Goal: Transaction & Acquisition: Book appointment/travel/reservation

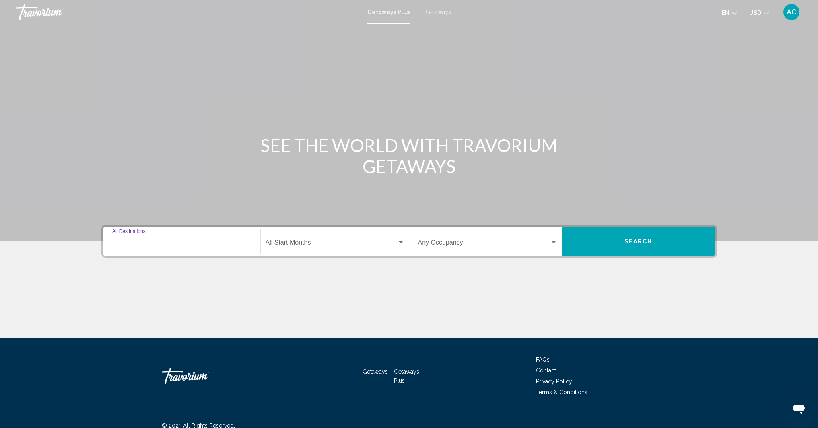
click at [134, 245] on input "Destination All Destinations" at bounding box center [181, 244] width 139 height 7
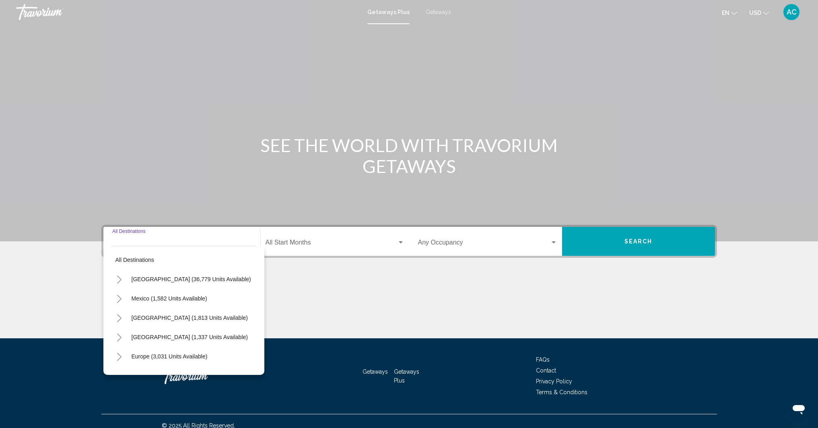
scroll to position [9, 0]
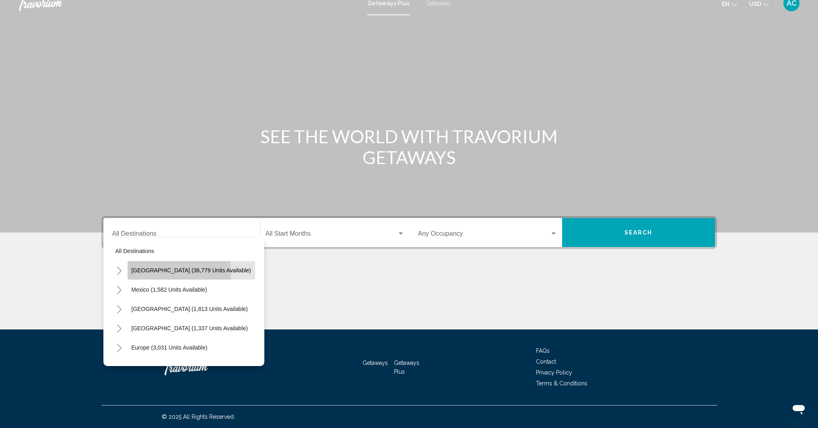
click at [148, 272] on span "[GEOGRAPHIC_DATA] (36,779 units available)" at bounding box center [192, 270] width 120 height 6
type input "**********"
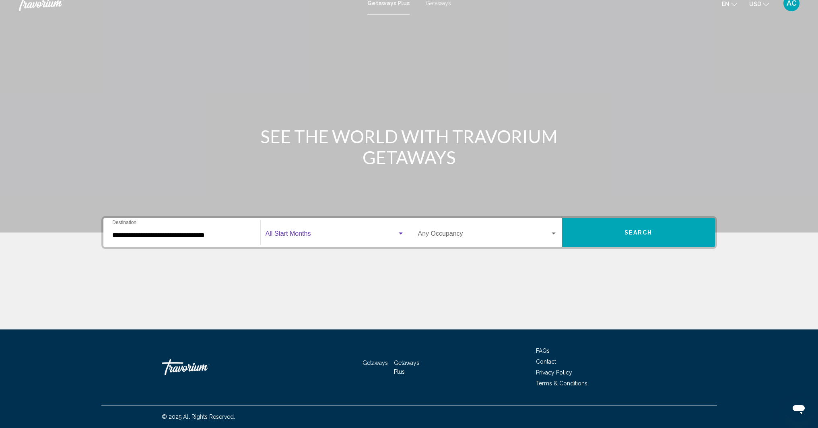
click at [402, 234] on div "Search widget" at bounding box center [401, 234] width 4 height 2
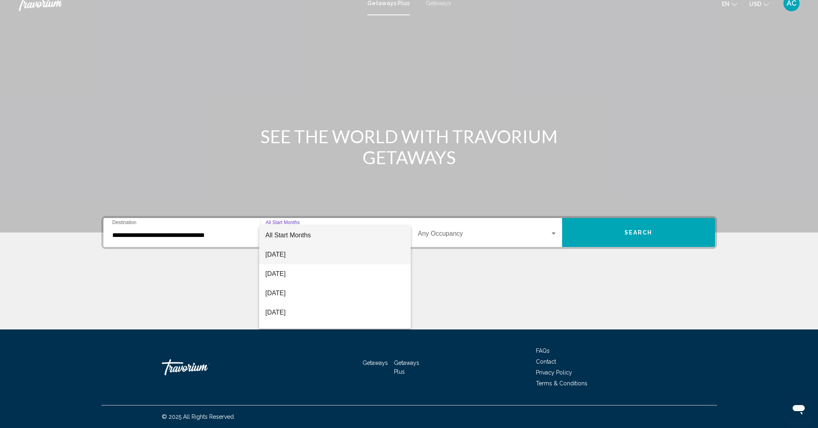
click at [304, 258] on span "[DATE]" at bounding box center [335, 254] width 139 height 19
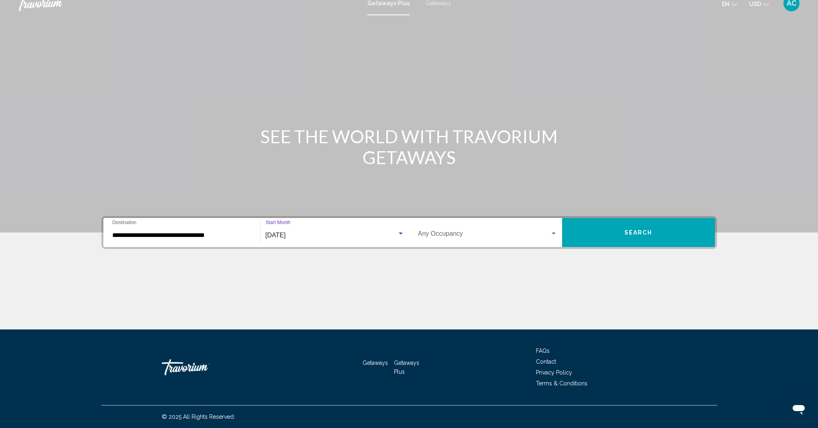
click at [554, 234] on div "Search widget" at bounding box center [554, 234] width 4 height 2
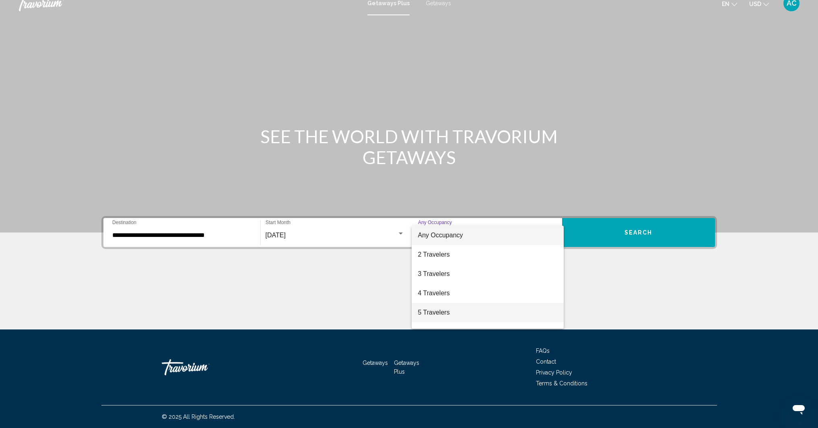
click at [429, 316] on span "5 Travelers" at bounding box center [487, 312] width 139 height 19
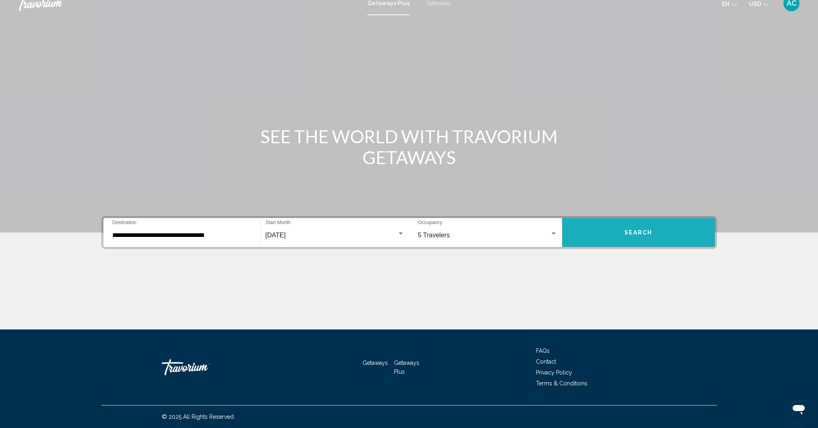
click at [646, 229] on span "Search" at bounding box center [639, 232] width 28 height 6
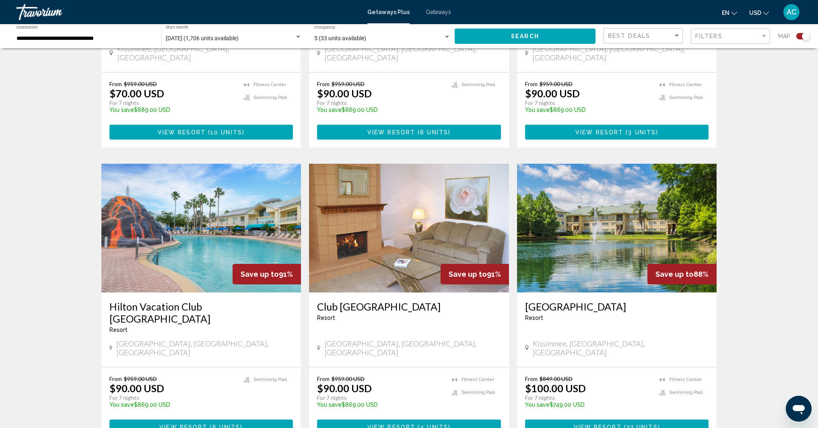
scroll to position [1096, 0]
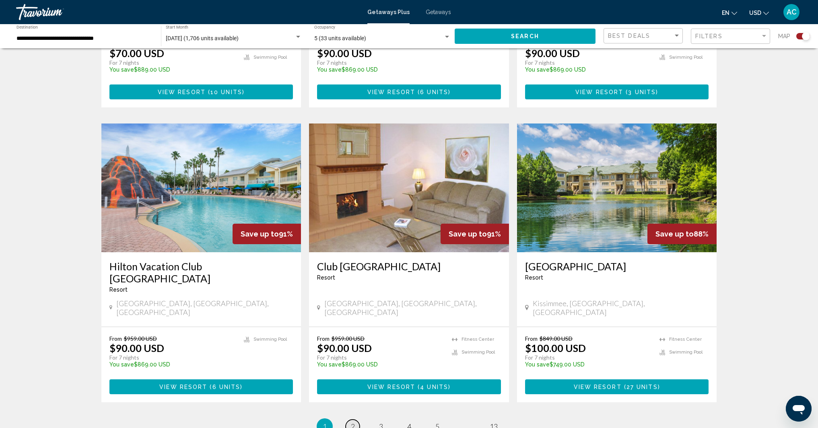
click at [352, 422] on span "2" at bounding box center [353, 426] width 4 height 9
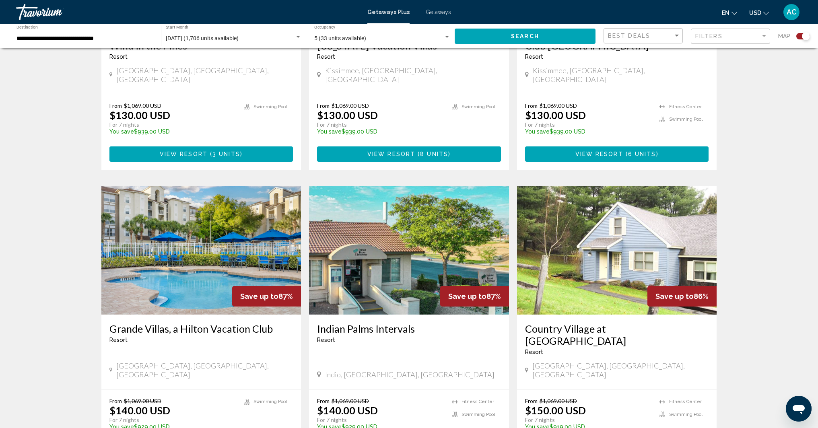
scroll to position [728, 0]
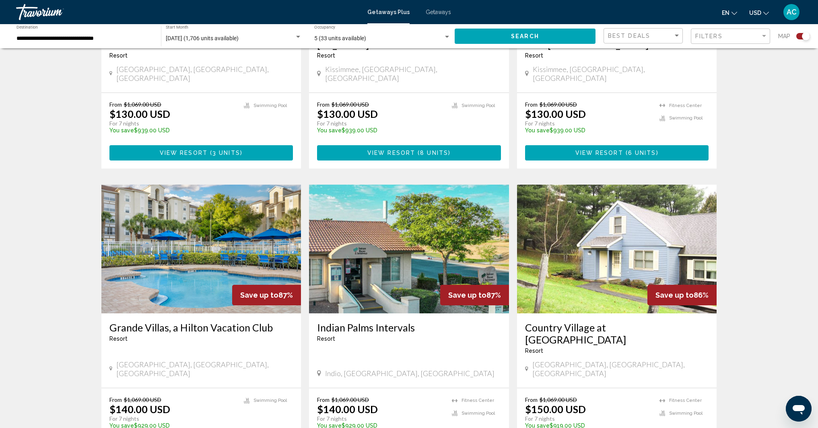
click at [393, 237] on img "Main content" at bounding box center [409, 249] width 200 height 129
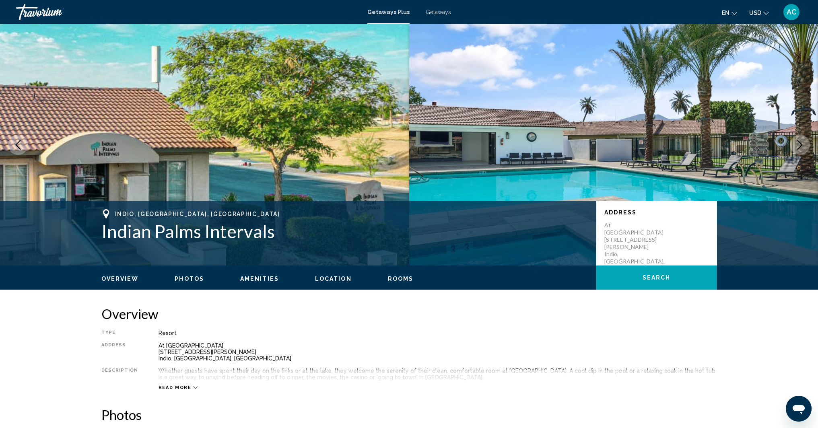
click at [798, 146] on icon "Next image" at bounding box center [800, 145] width 10 height 10
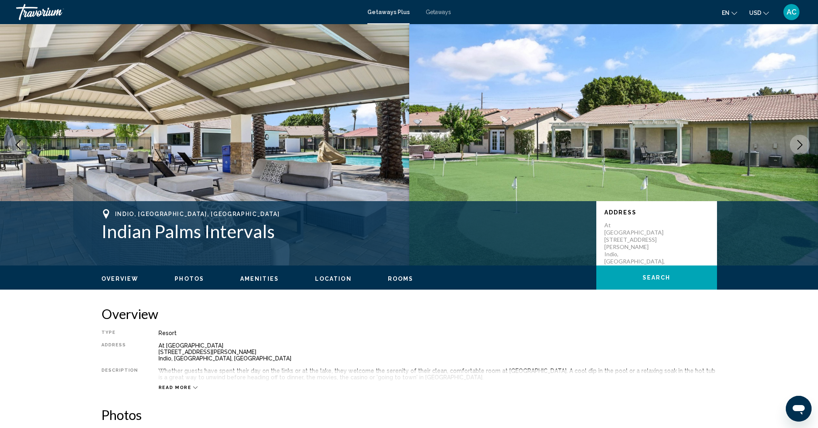
click at [798, 146] on icon "Next image" at bounding box center [800, 145] width 10 height 10
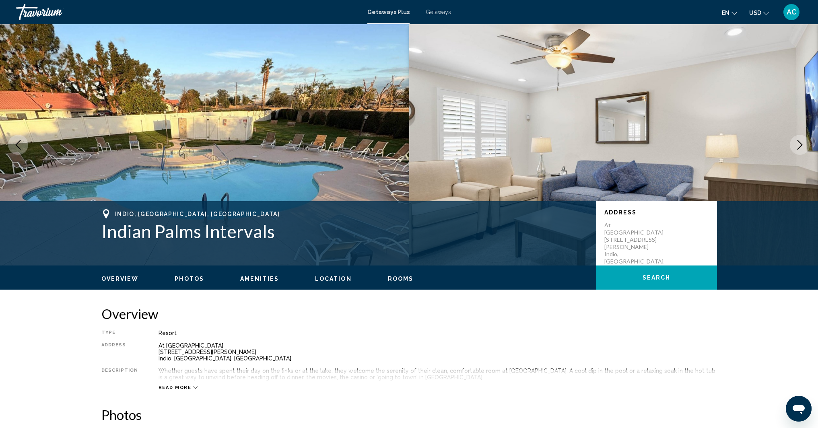
click at [798, 146] on icon "Next image" at bounding box center [800, 145] width 10 height 10
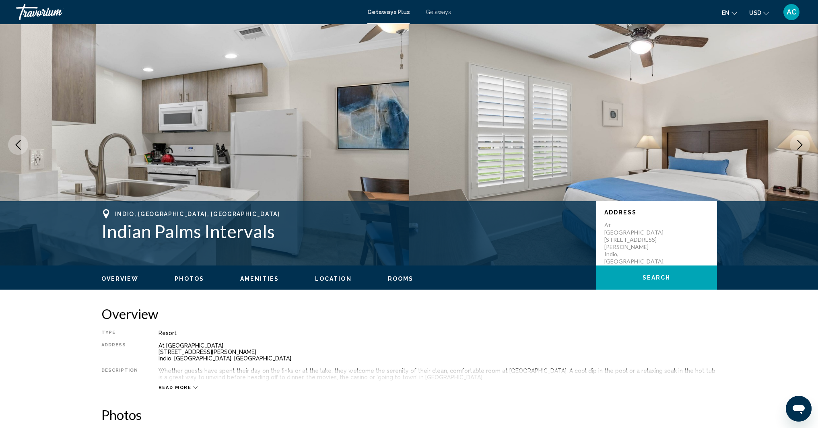
click at [798, 146] on icon "Next image" at bounding box center [800, 145] width 10 height 10
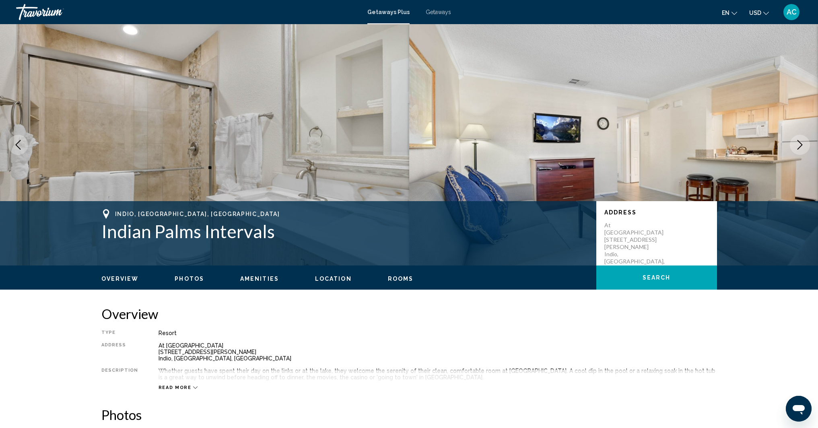
click at [798, 146] on icon "Next image" at bounding box center [800, 145] width 10 height 10
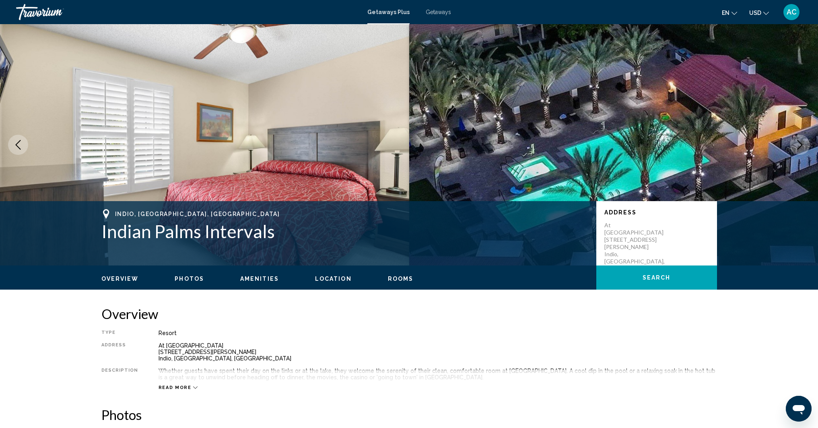
click at [798, 146] on icon "Next image" at bounding box center [800, 145] width 10 height 10
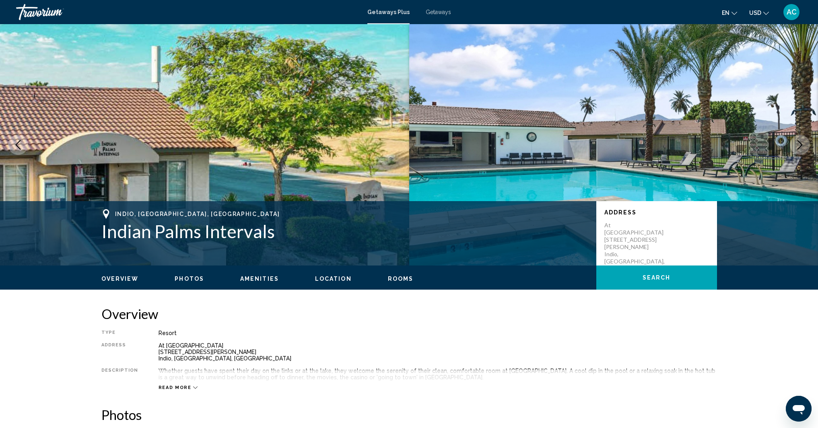
click at [798, 146] on icon "Next image" at bounding box center [800, 145] width 10 height 10
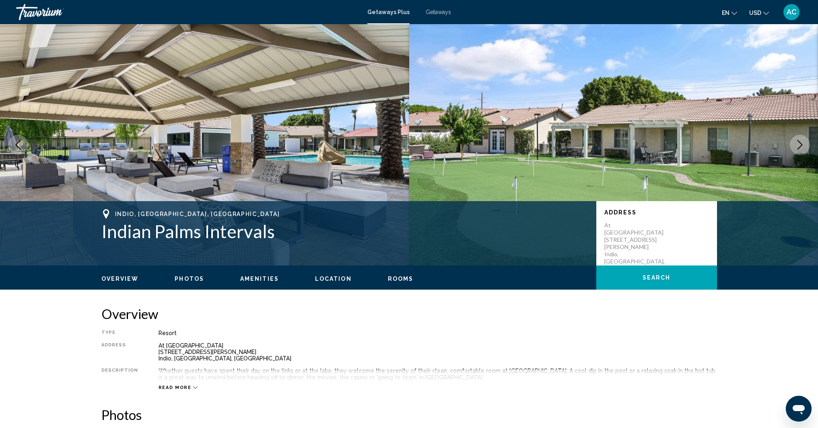
click at [798, 146] on icon "Next image" at bounding box center [800, 145] width 10 height 10
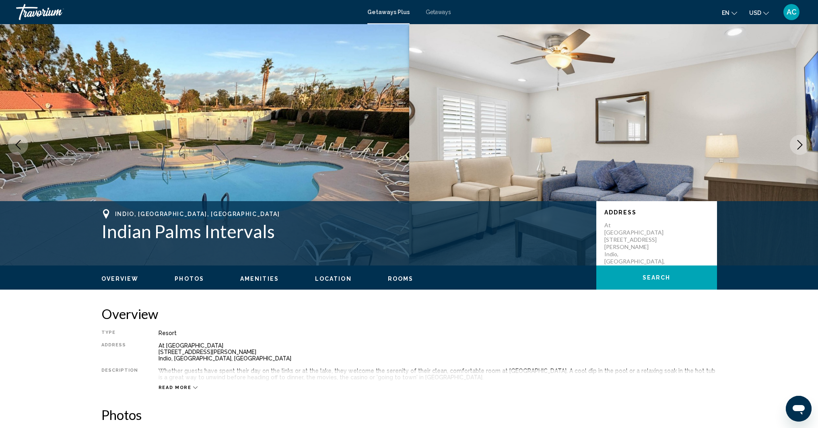
click at [798, 146] on icon "Next image" at bounding box center [800, 145] width 10 height 10
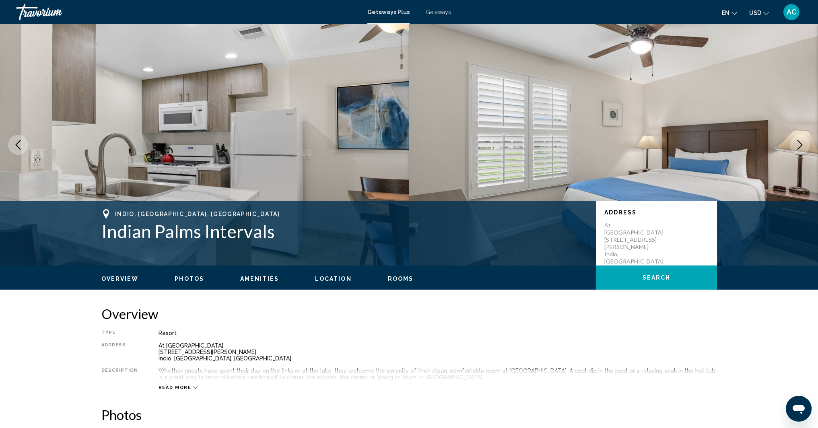
click at [798, 146] on icon "Next image" at bounding box center [800, 145] width 10 height 10
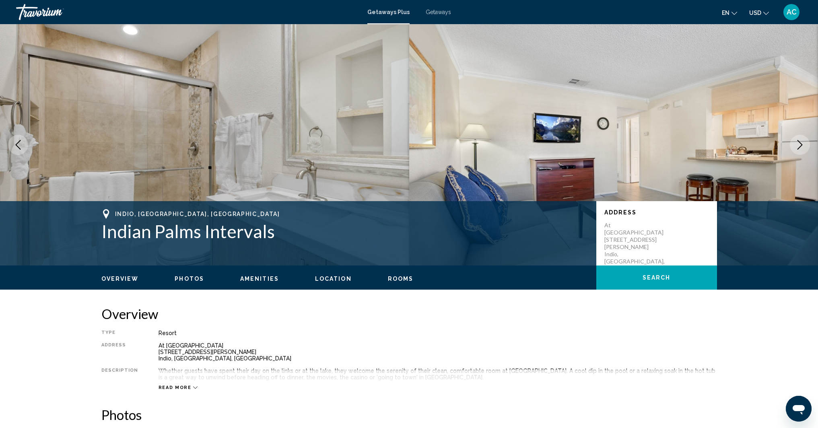
click at [798, 146] on icon "Next image" at bounding box center [800, 145] width 10 height 10
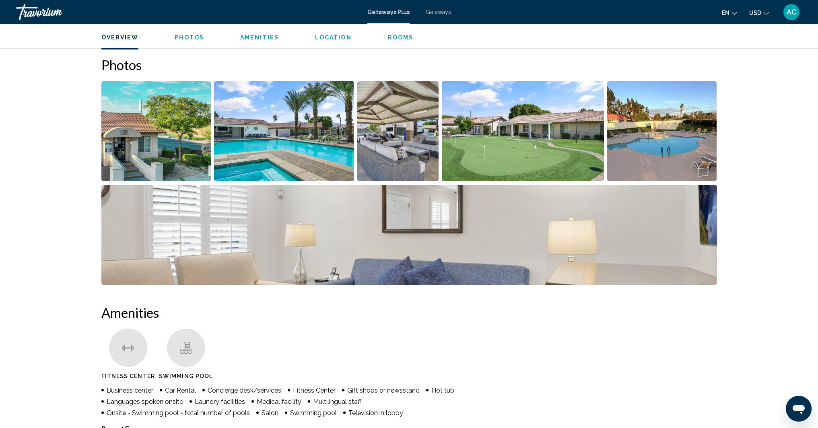
scroll to position [316, 0]
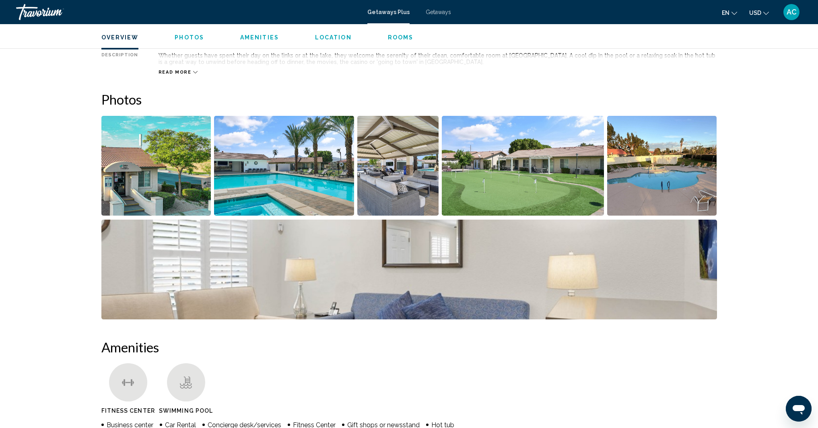
click at [384, 292] on img "Open full-screen image slider" at bounding box center [409, 270] width 616 height 100
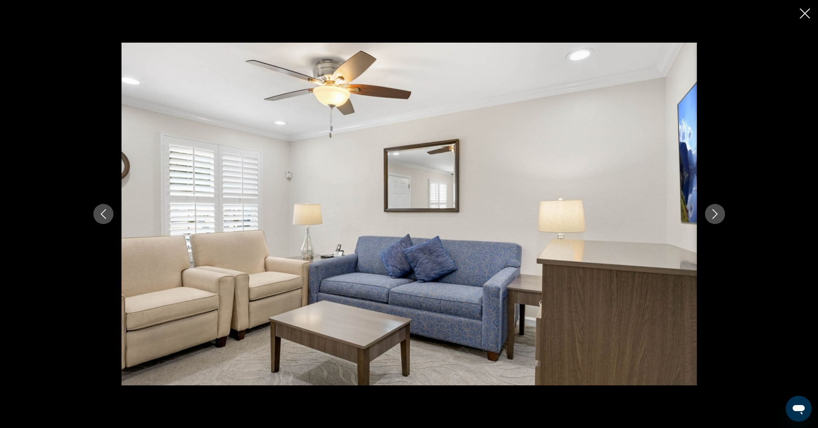
click at [712, 216] on icon "Next image" at bounding box center [715, 214] width 10 height 10
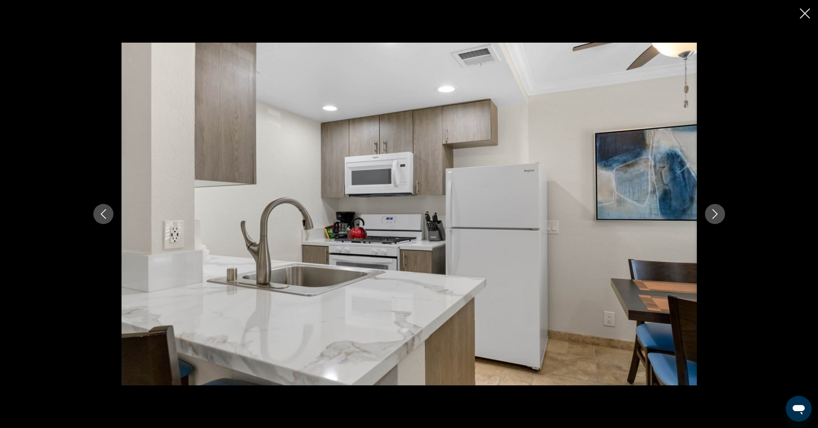
click at [712, 216] on icon "Next image" at bounding box center [715, 214] width 10 height 10
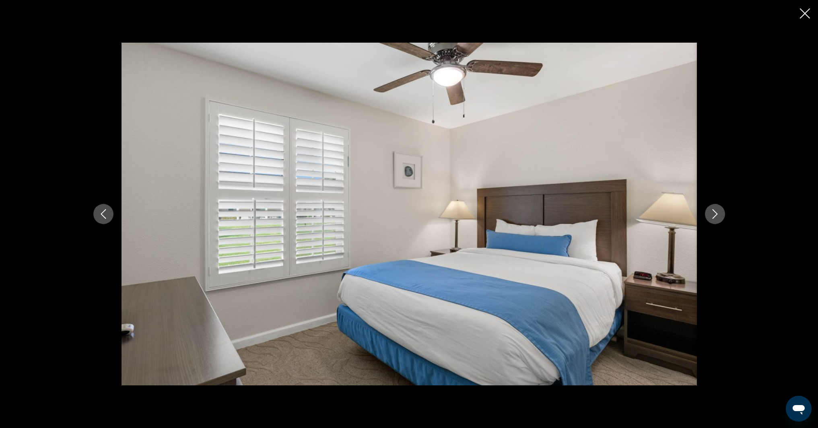
click at [712, 216] on icon "Next image" at bounding box center [715, 214] width 10 height 10
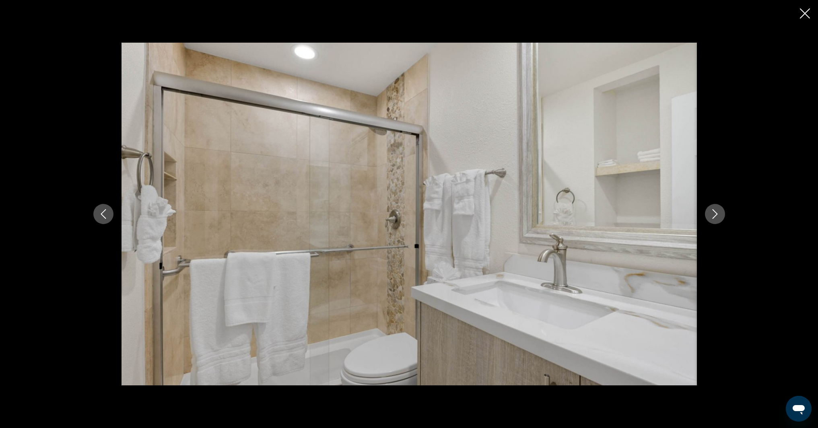
click at [712, 216] on icon "Next image" at bounding box center [715, 214] width 10 height 10
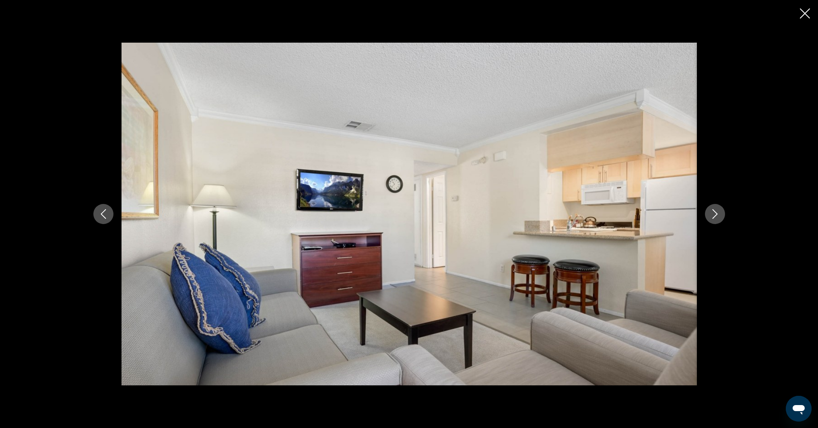
click at [712, 216] on icon "Next image" at bounding box center [715, 214] width 10 height 10
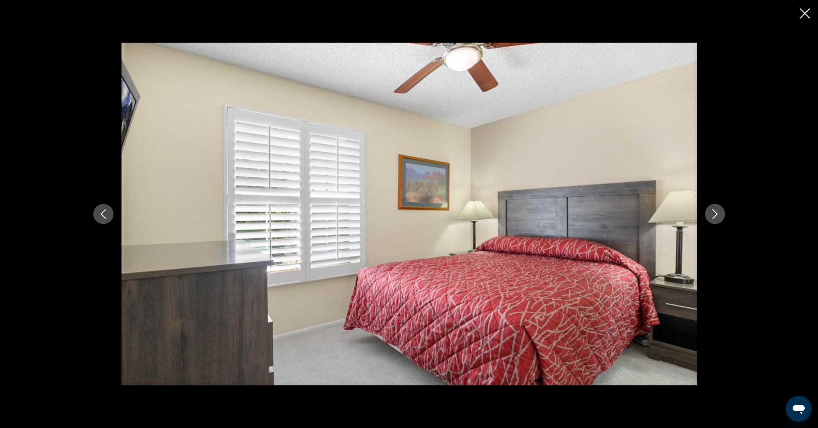
click at [712, 216] on icon "Next image" at bounding box center [715, 214] width 10 height 10
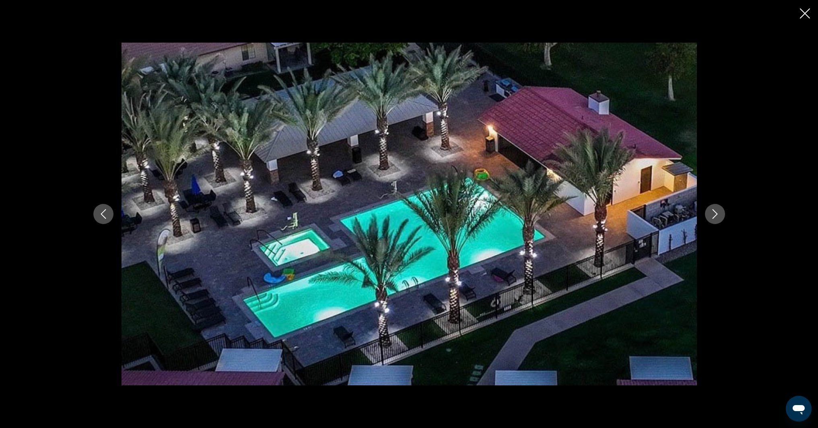
click at [712, 216] on icon "Next image" at bounding box center [715, 214] width 10 height 10
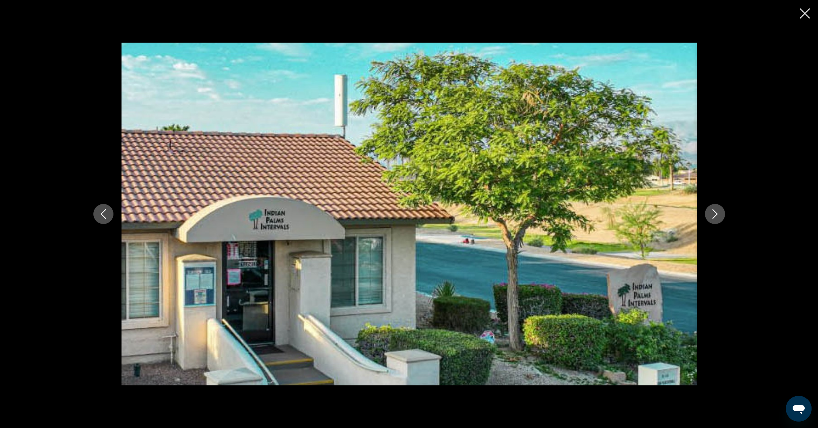
click at [712, 216] on icon "Next image" at bounding box center [715, 214] width 10 height 10
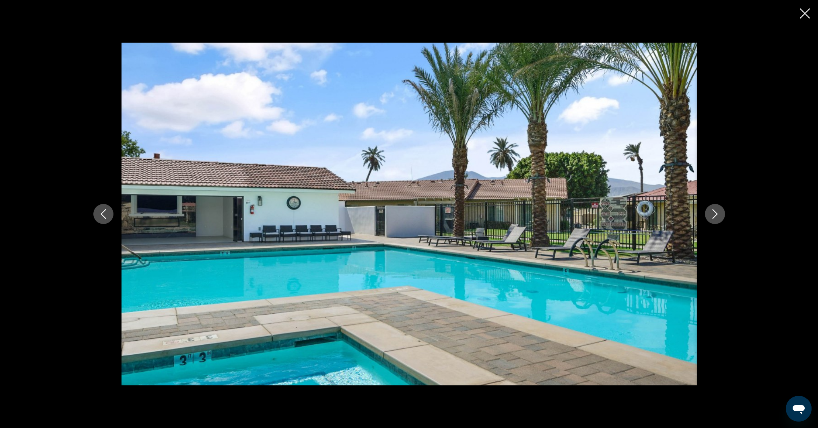
click at [712, 216] on icon "Next image" at bounding box center [715, 214] width 10 height 10
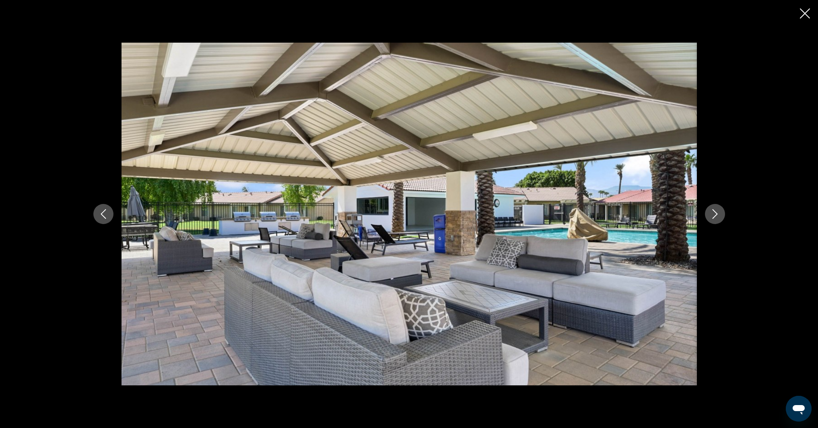
click at [712, 215] on icon "Next image" at bounding box center [715, 214] width 10 height 10
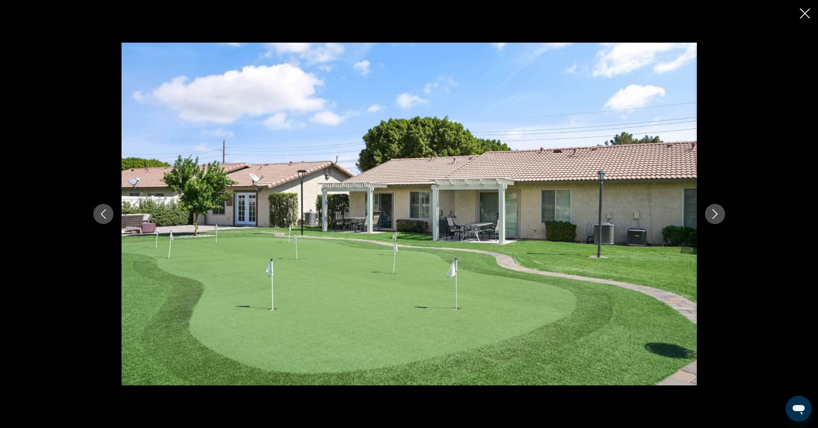
click at [712, 215] on icon "Next image" at bounding box center [715, 214] width 10 height 10
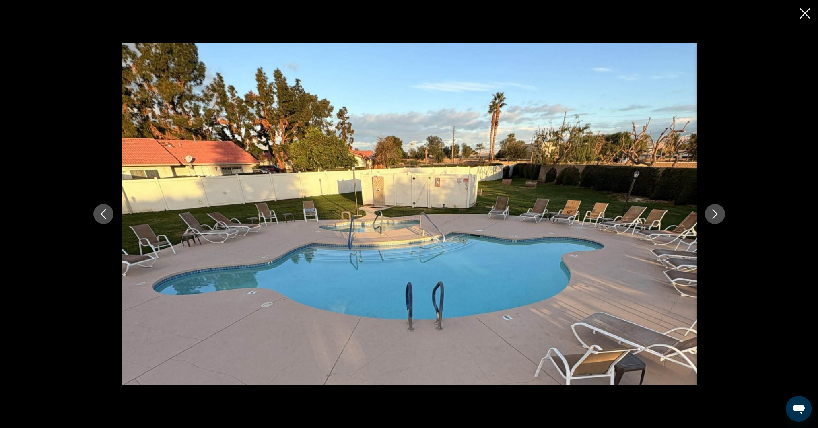
click at [712, 215] on icon "Next image" at bounding box center [715, 214] width 10 height 10
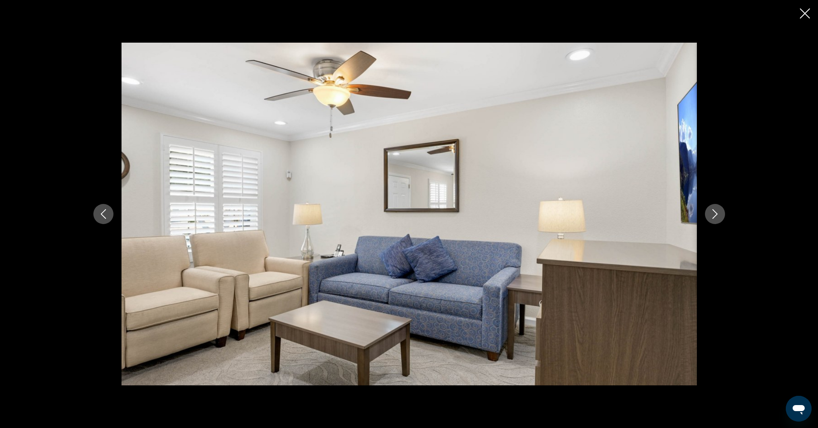
click at [712, 215] on icon "Next image" at bounding box center [715, 214] width 10 height 10
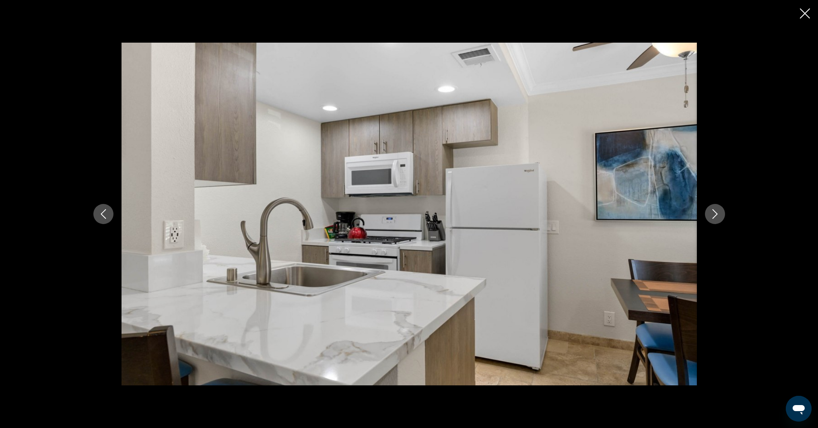
click at [712, 215] on icon "Next image" at bounding box center [715, 214] width 10 height 10
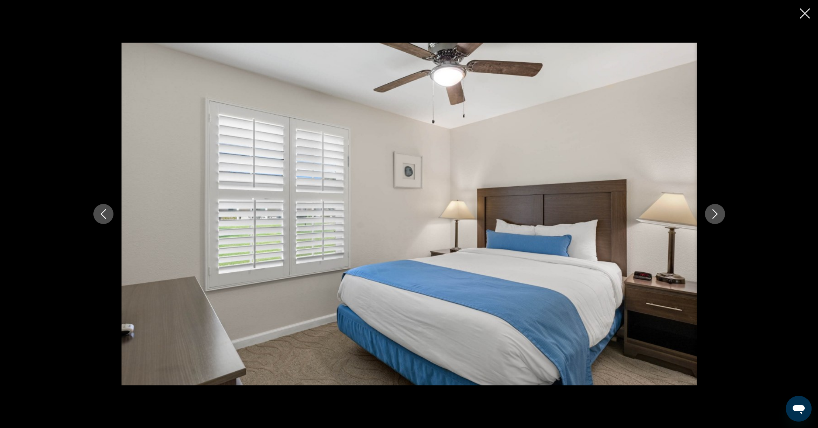
click at [712, 215] on icon "Next image" at bounding box center [715, 214] width 10 height 10
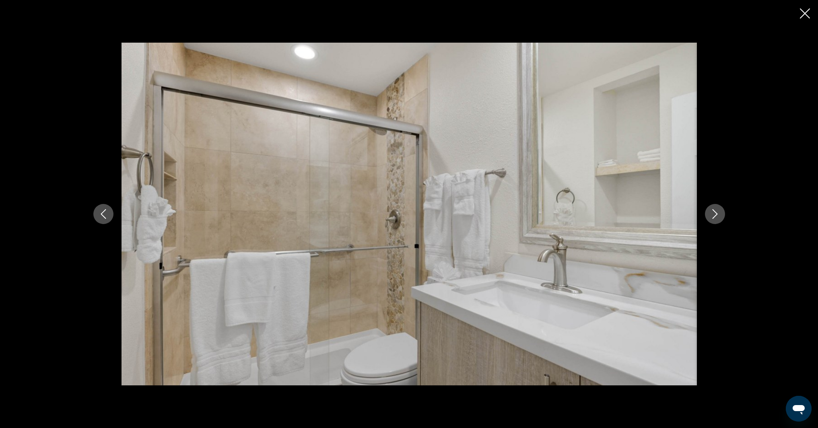
click at [712, 215] on icon "Next image" at bounding box center [715, 214] width 10 height 10
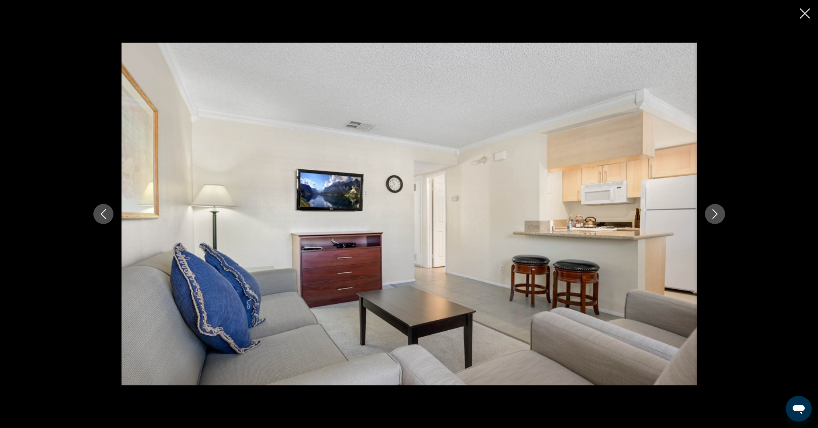
click at [712, 215] on icon "Next image" at bounding box center [715, 214] width 10 height 10
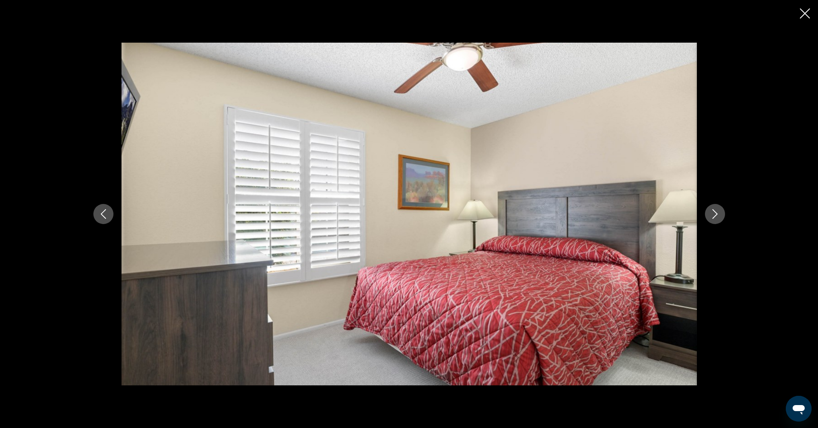
click at [712, 215] on icon "Next image" at bounding box center [715, 214] width 10 height 10
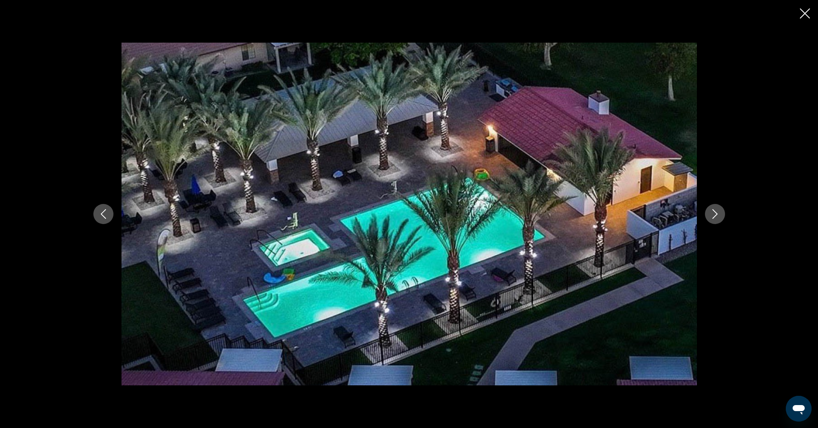
click at [712, 215] on icon "Next image" at bounding box center [715, 214] width 10 height 10
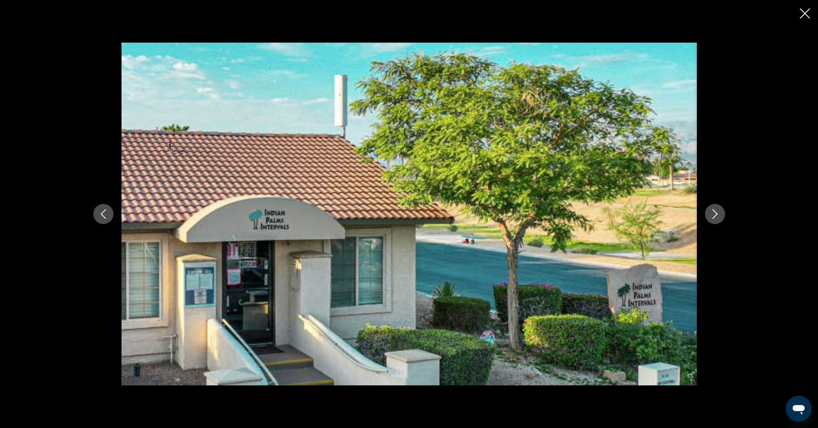
click at [712, 215] on icon "Next image" at bounding box center [715, 214] width 10 height 10
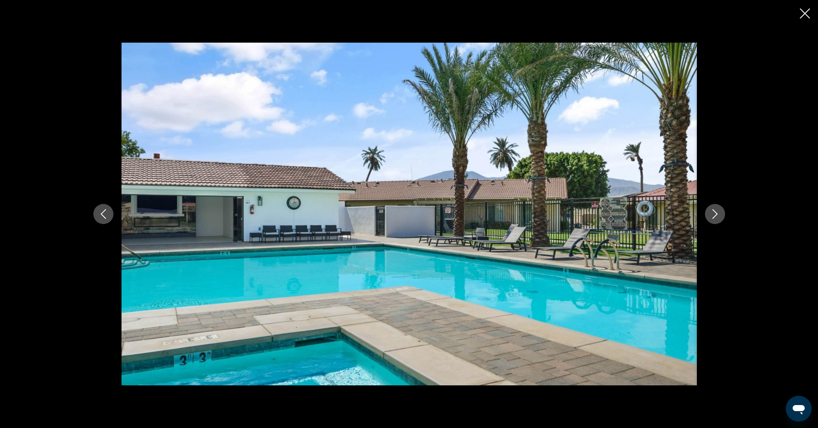
click at [806, 13] on icon "Close slideshow" at bounding box center [805, 13] width 10 height 10
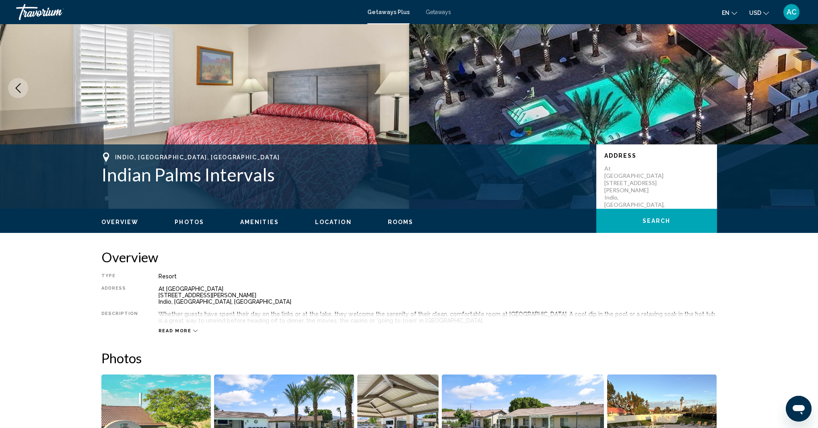
scroll to position [0, 0]
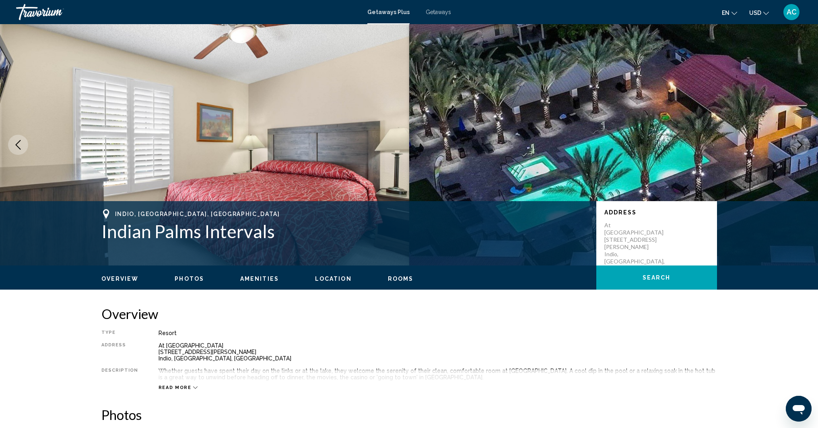
click at [19, 139] on button "Previous image" at bounding box center [18, 145] width 20 height 20
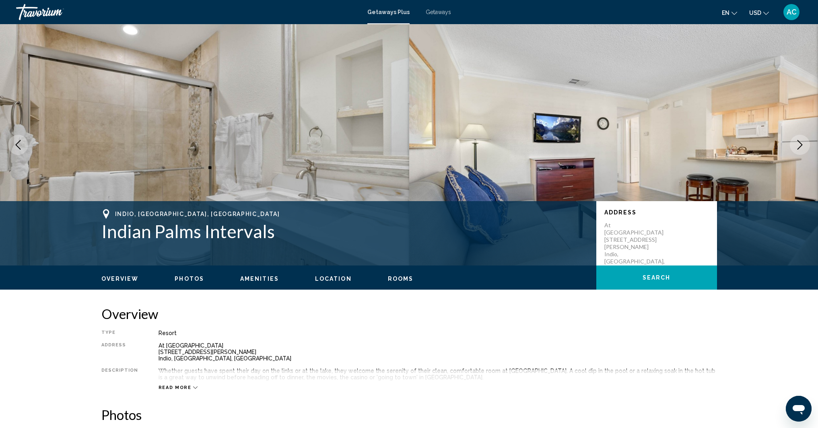
click at [476, 115] on img "Main content" at bounding box center [613, 144] width 409 height 241
click at [15, 147] on icon "Previous image" at bounding box center [18, 145] width 10 height 10
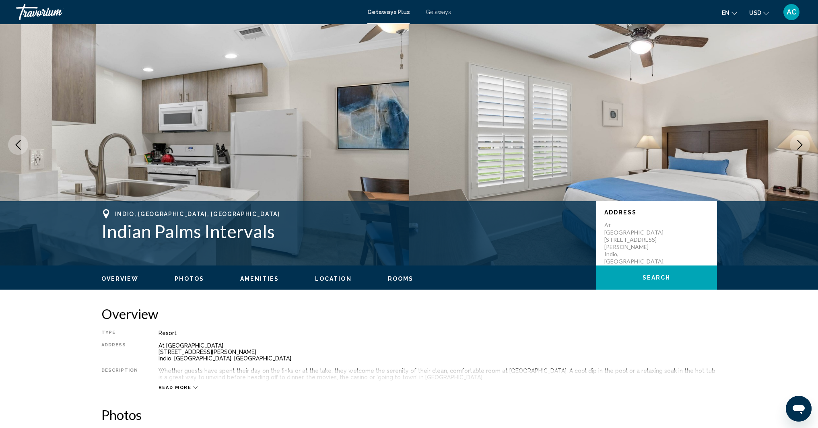
click at [15, 147] on icon "Previous image" at bounding box center [18, 145] width 10 height 10
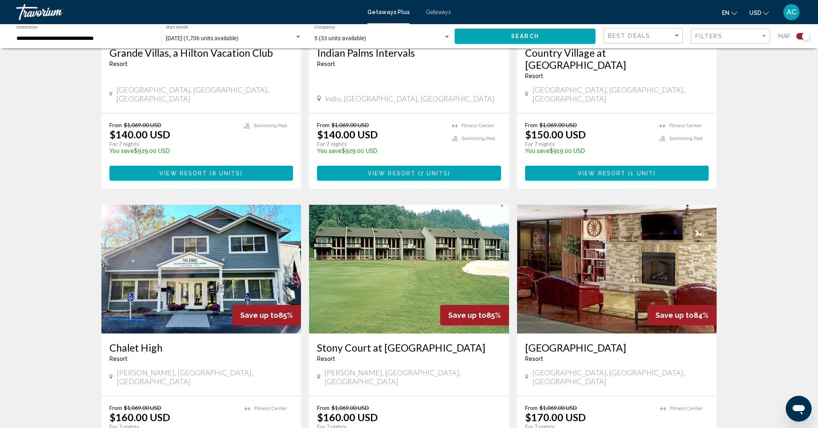
scroll to position [1080, 0]
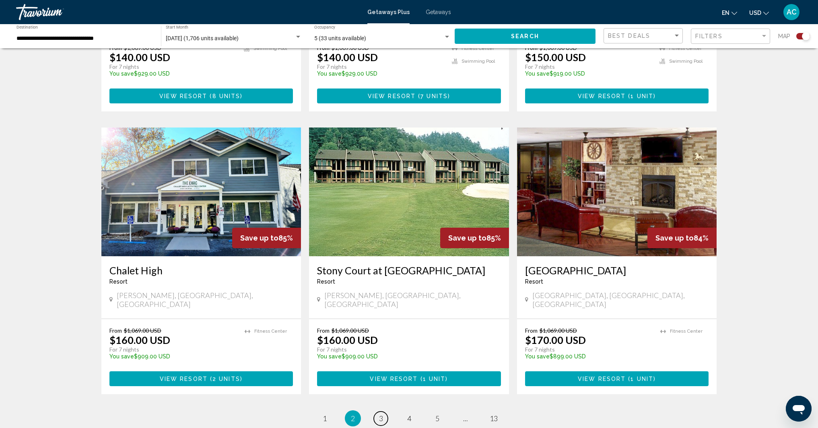
click at [381, 414] on span "3" at bounding box center [381, 418] width 4 height 9
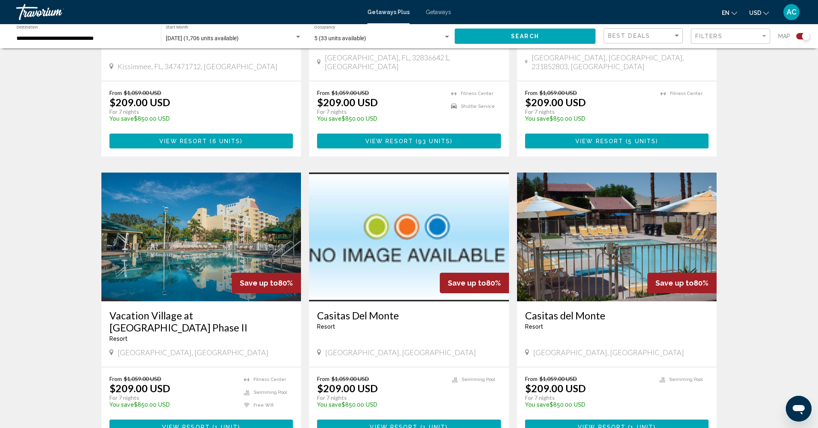
scroll to position [1073, 0]
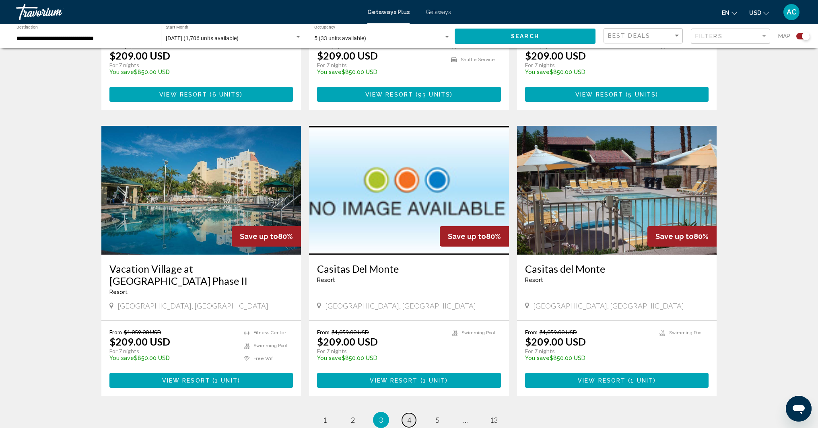
click at [408, 416] on span "4" at bounding box center [409, 420] width 4 height 9
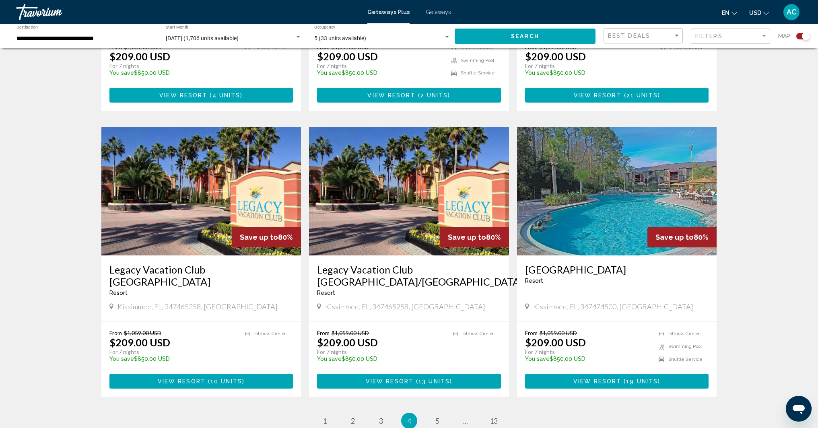
scroll to position [1093, 0]
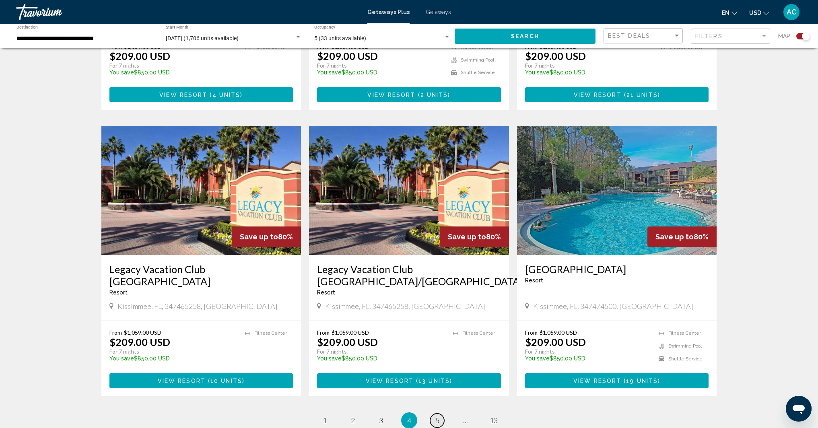
click at [436, 416] on span "5" at bounding box center [437, 420] width 4 height 9
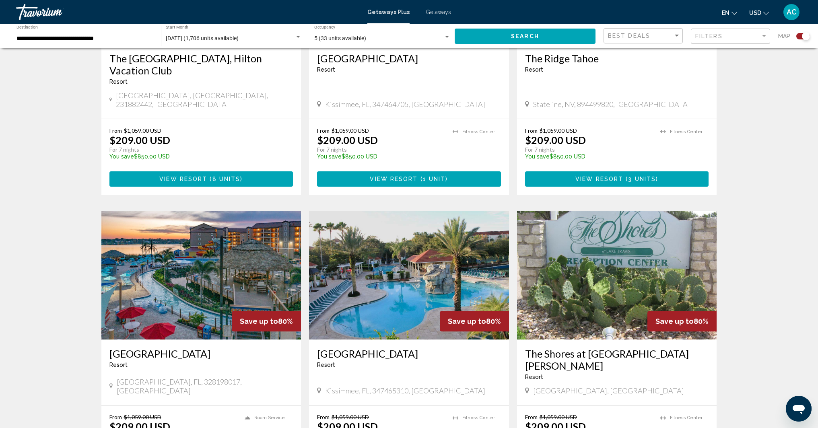
scroll to position [694, 0]
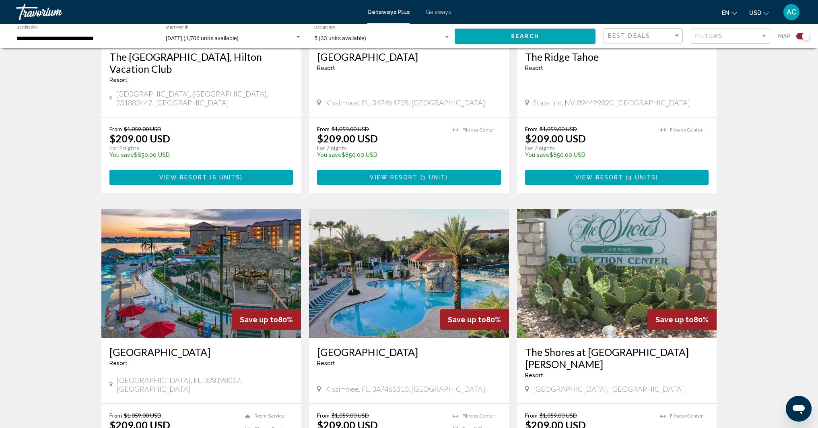
click at [188, 265] on img "Main content" at bounding box center [201, 273] width 200 height 129
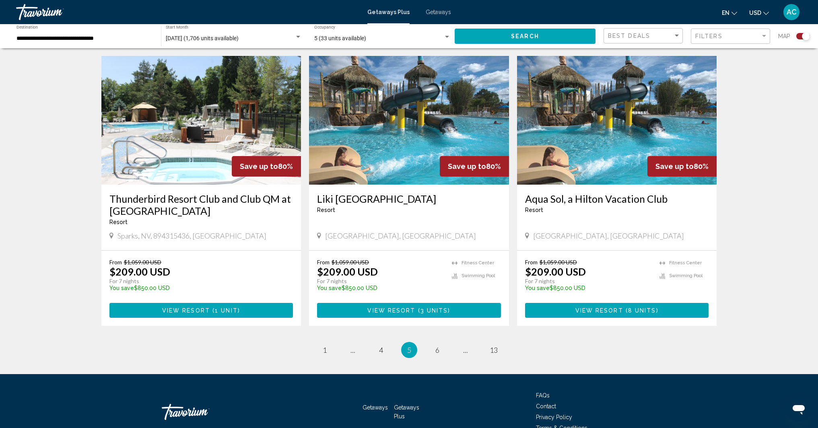
scroll to position [1134, 0]
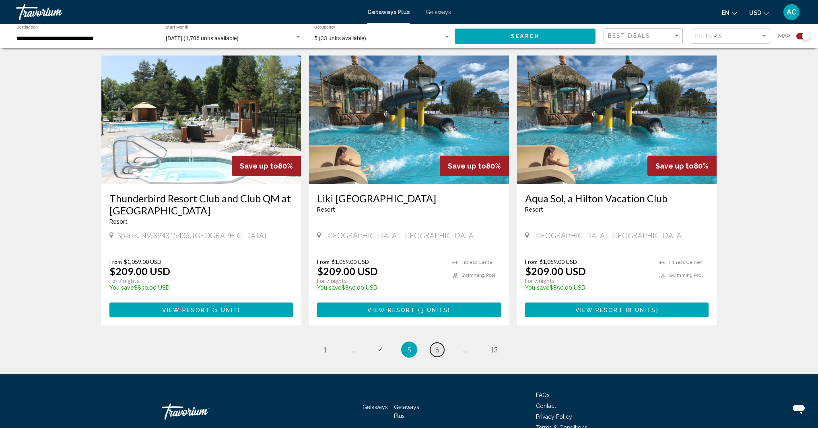
click at [437, 345] on span "6" at bounding box center [437, 349] width 4 height 9
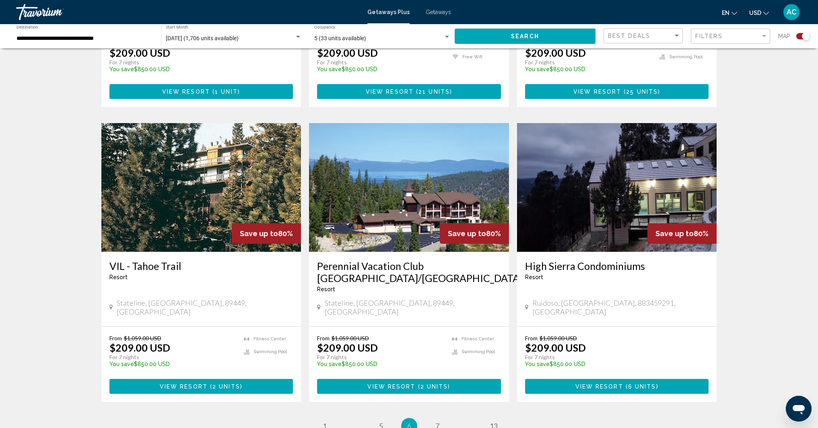
scroll to position [1115, 0]
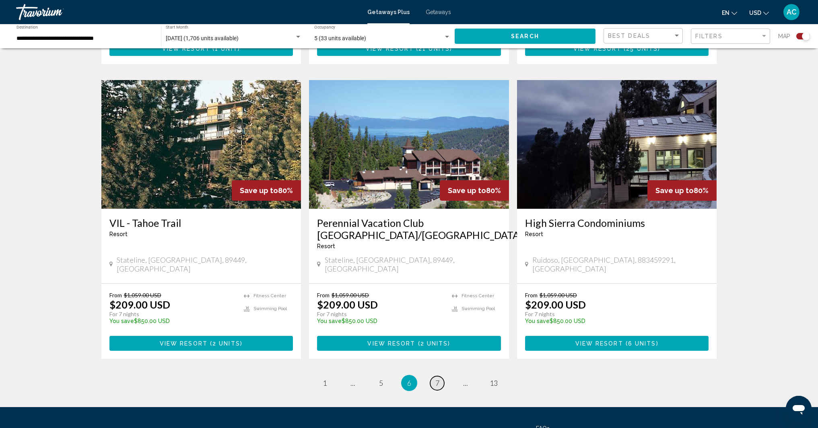
click at [438, 379] on span "7" at bounding box center [437, 383] width 4 height 9
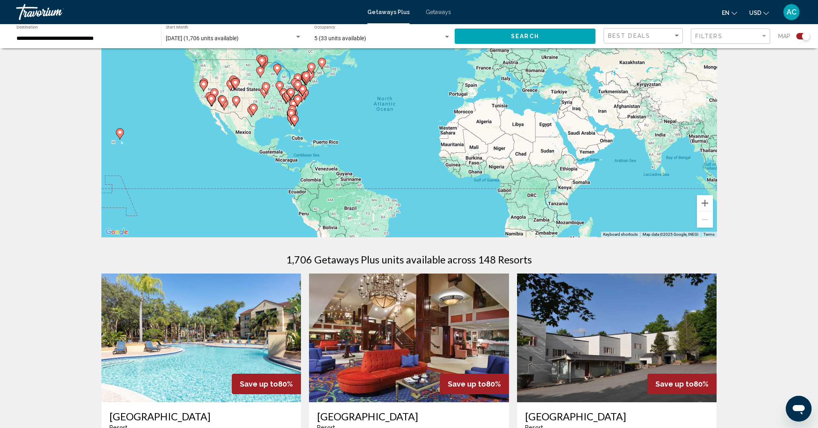
scroll to position [192, 0]
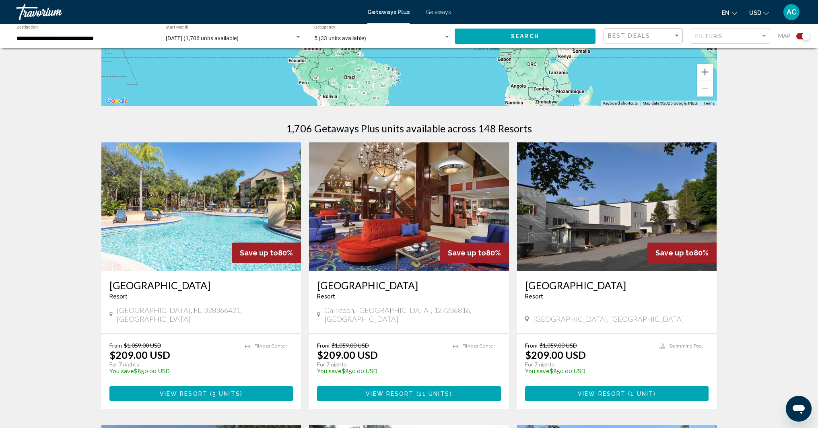
click at [405, 216] on img "Main content" at bounding box center [409, 206] width 200 height 129
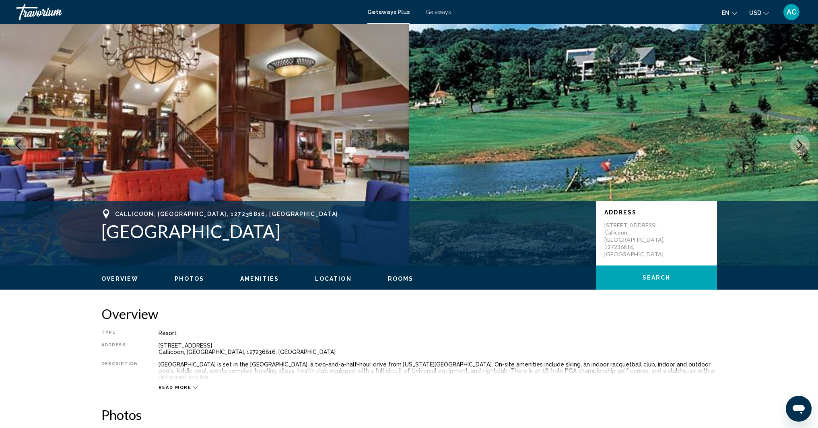
click at [802, 147] on icon "Next image" at bounding box center [800, 145] width 10 height 10
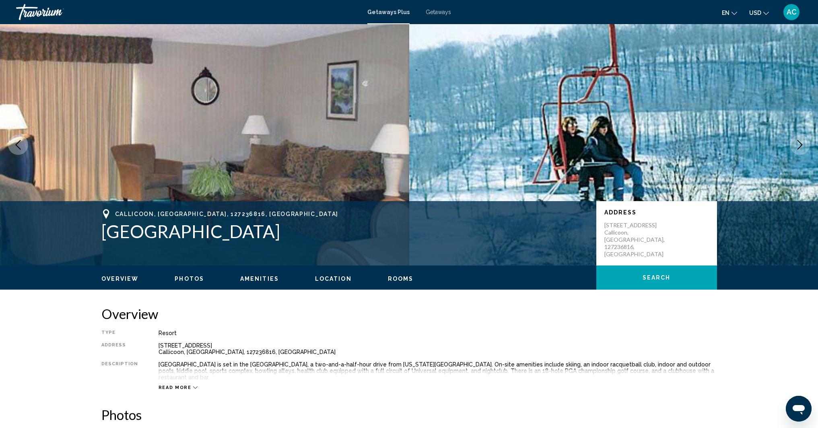
click at [802, 147] on icon "Next image" at bounding box center [800, 145] width 10 height 10
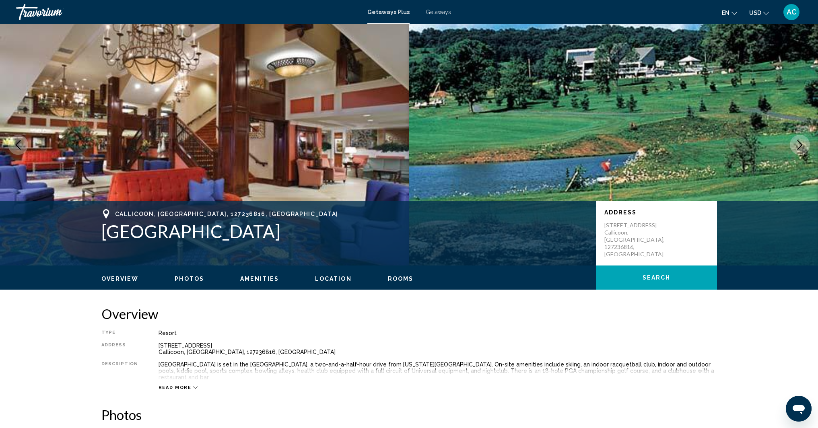
click at [802, 147] on icon "Next image" at bounding box center [800, 145] width 10 height 10
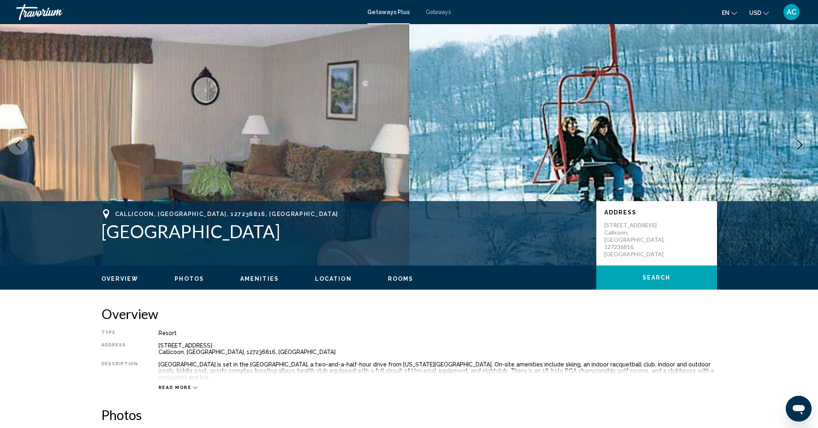
click at [802, 147] on icon "Next image" at bounding box center [800, 145] width 10 height 10
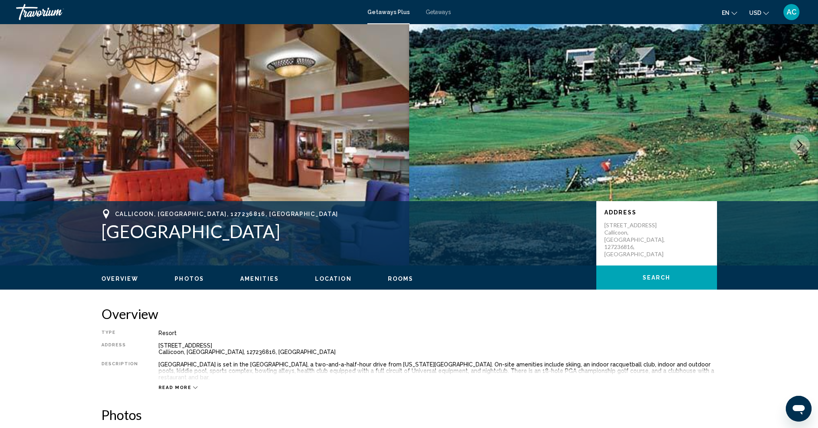
click at [380, 10] on span "Getaways Plus" at bounding box center [388, 12] width 42 height 6
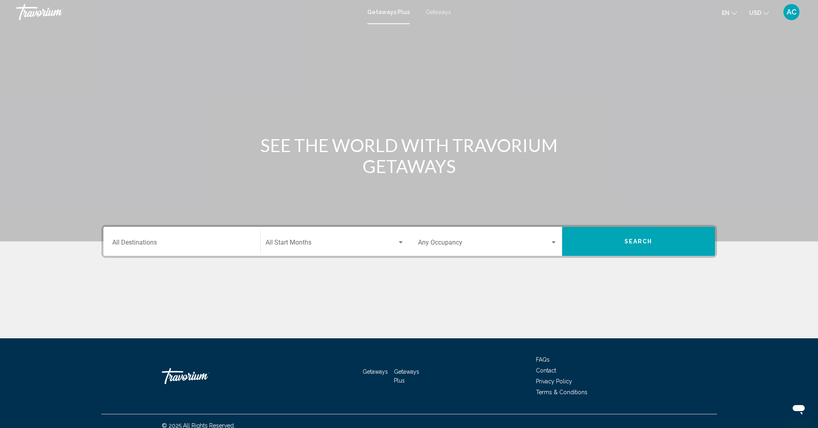
scroll to position [9, 0]
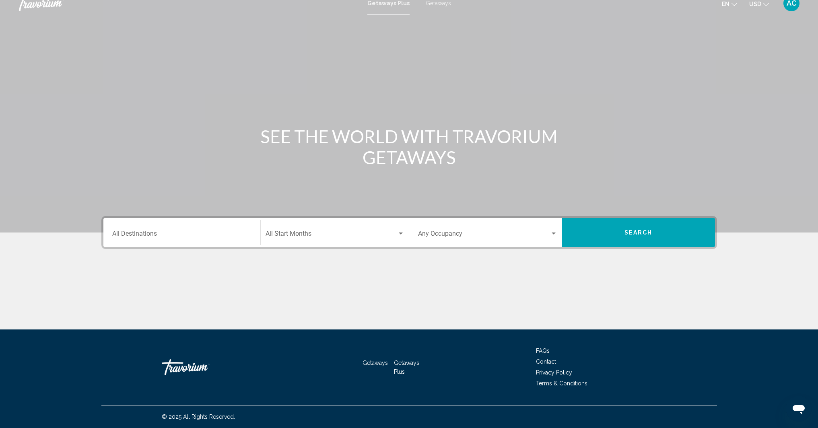
click at [401, 235] on div "Search widget" at bounding box center [400, 234] width 7 height 6
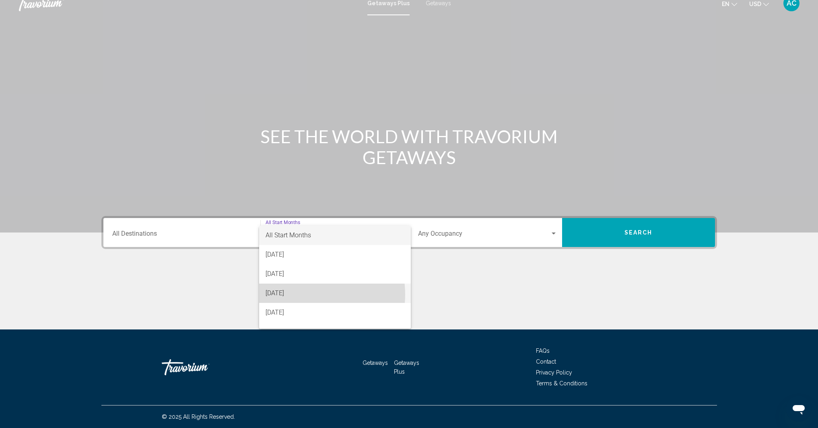
click at [305, 295] on span "[DATE]" at bounding box center [335, 293] width 139 height 19
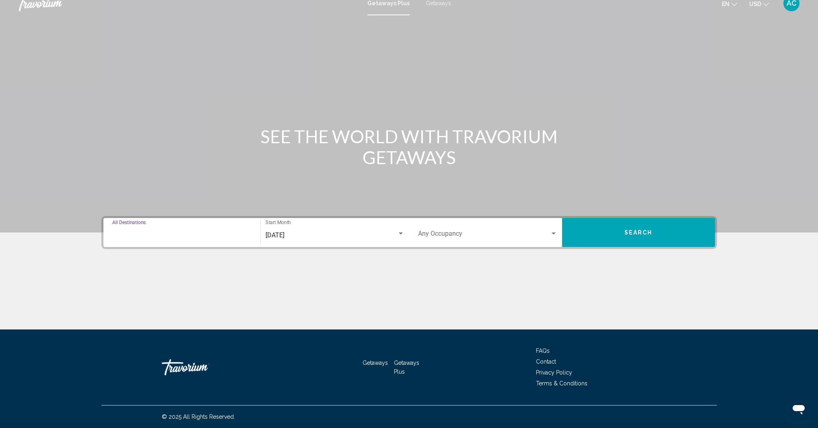
click at [135, 235] on input "Destination All Destinations" at bounding box center [181, 235] width 139 height 7
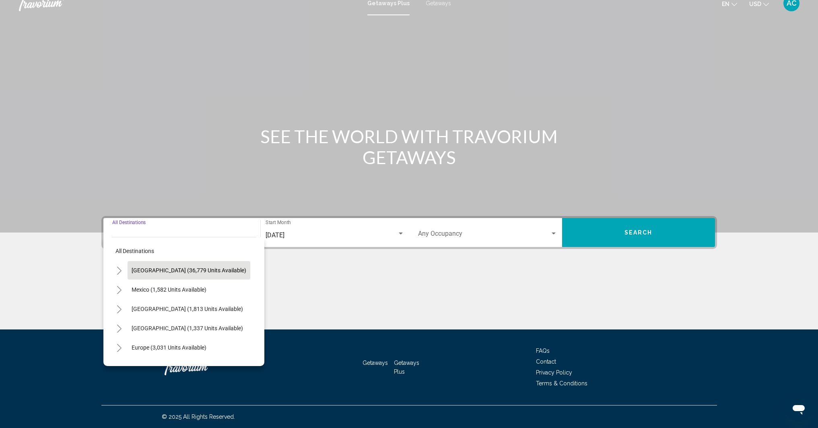
click at [169, 272] on span "[GEOGRAPHIC_DATA] (36,779 units available)" at bounding box center [189, 270] width 115 height 6
type input "**********"
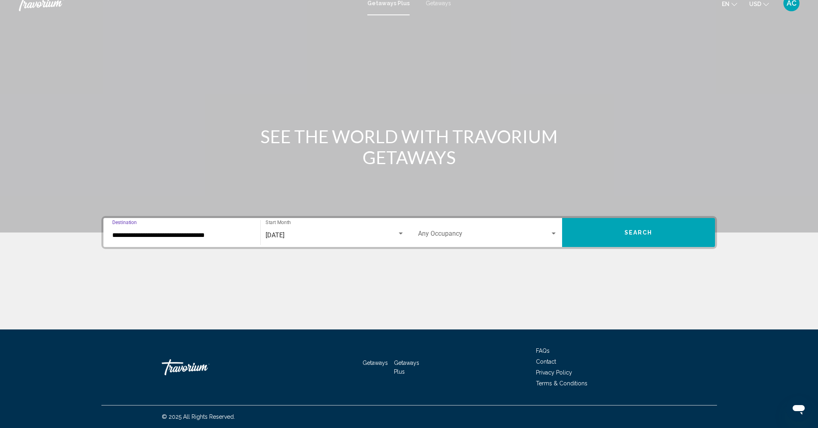
click at [658, 235] on button "Search" at bounding box center [638, 232] width 153 height 29
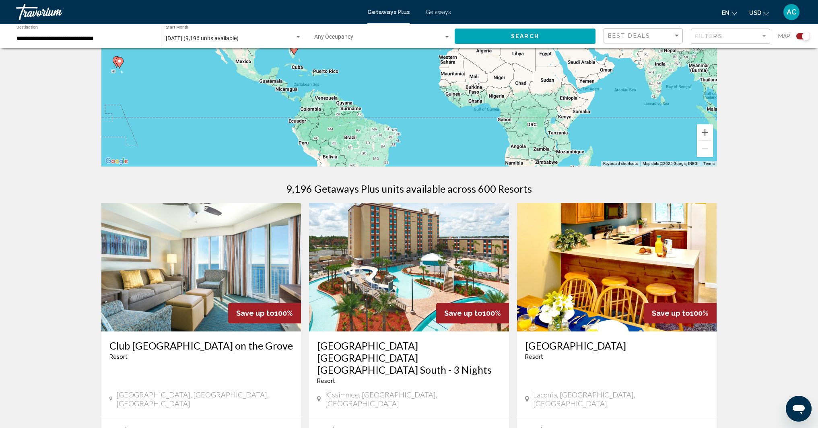
scroll to position [215, 0]
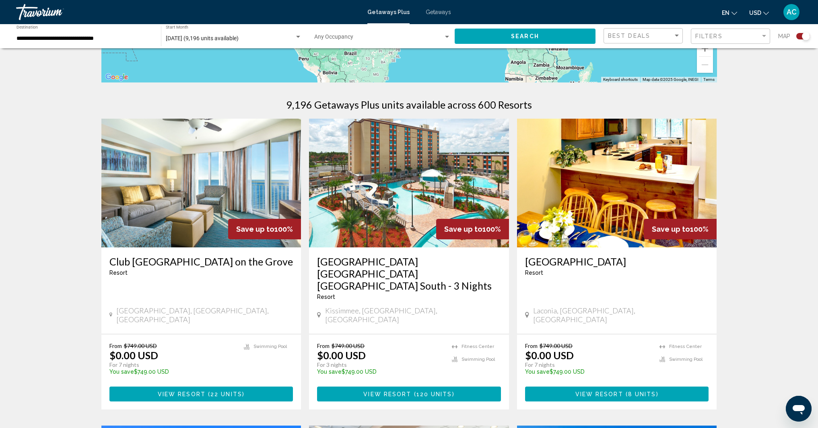
click at [414, 206] on img "Main content" at bounding box center [409, 183] width 200 height 129
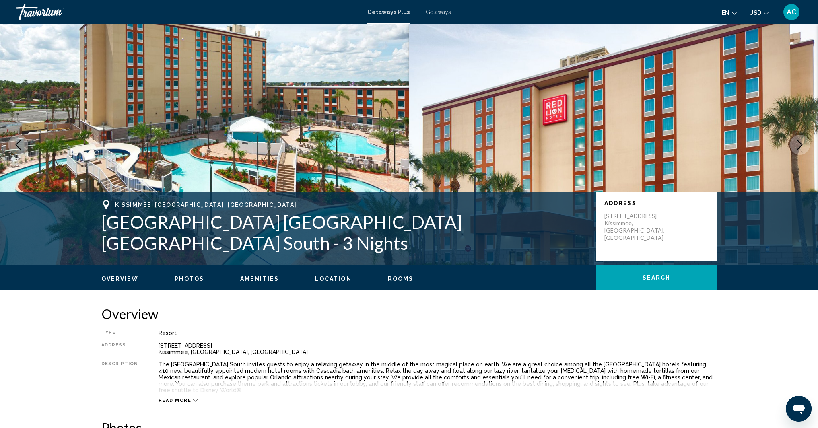
click at [796, 145] on icon "Next image" at bounding box center [800, 145] width 10 height 10
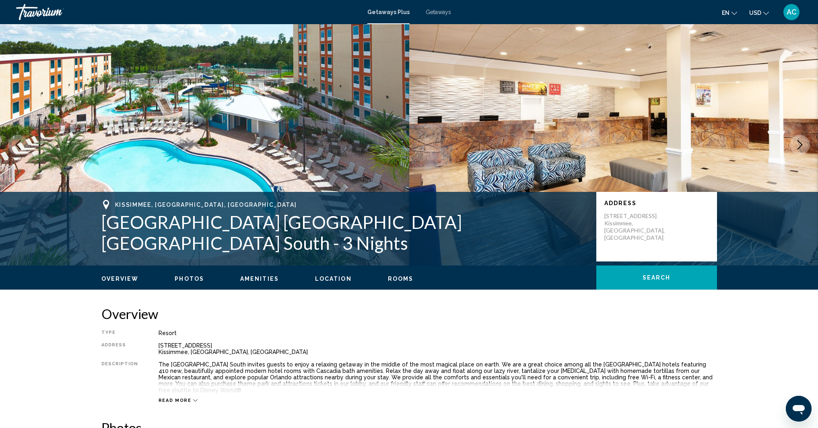
click at [796, 145] on icon "Next image" at bounding box center [800, 145] width 10 height 10
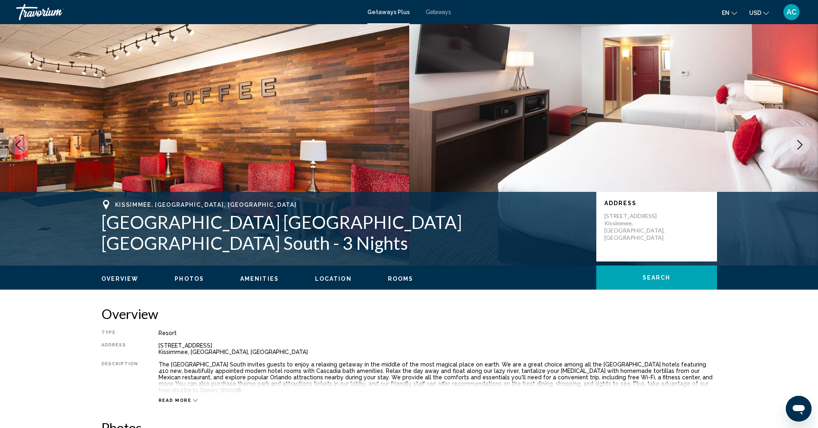
click at [796, 145] on icon "Next image" at bounding box center [800, 145] width 10 height 10
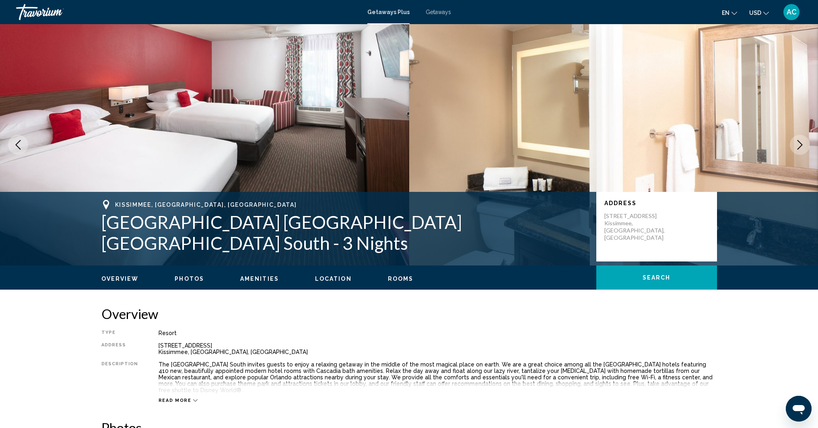
click at [796, 145] on icon "Next image" at bounding box center [800, 145] width 10 height 10
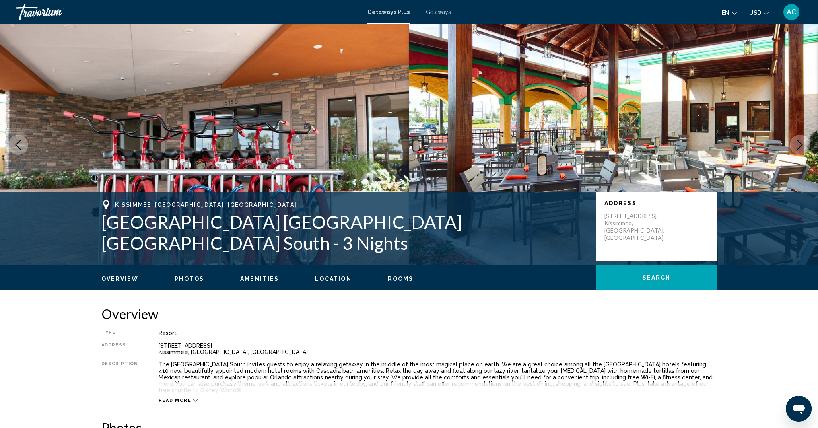
click at [796, 145] on icon "Next image" at bounding box center [800, 145] width 10 height 10
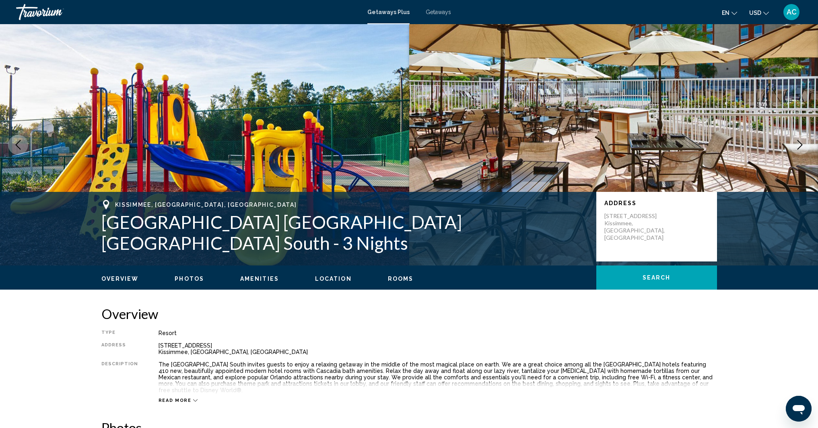
click at [796, 145] on icon "Next image" at bounding box center [800, 145] width 10 height 10
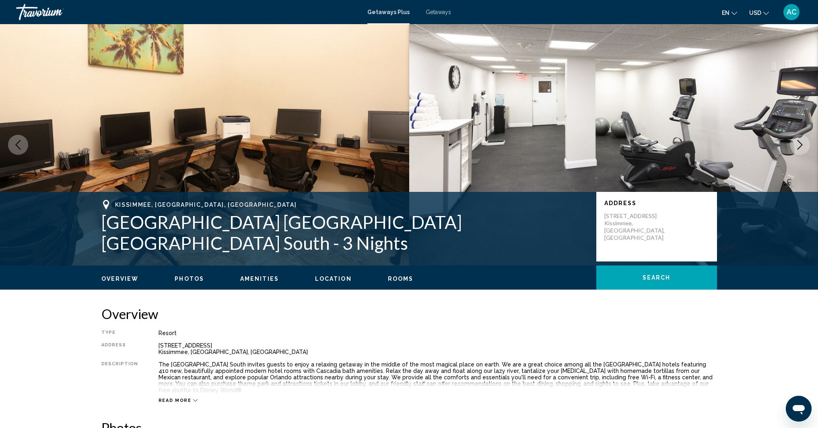
click at [796, 145] on icon "Next image" at bounding box center [800, 145] width 10 height 10
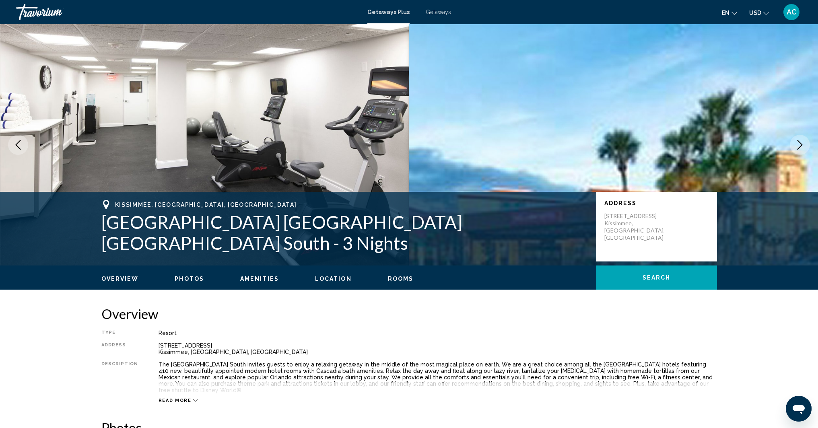
click at [797, 145] on icon "Next image" at bounding box center [800, 145] width 10 height 10
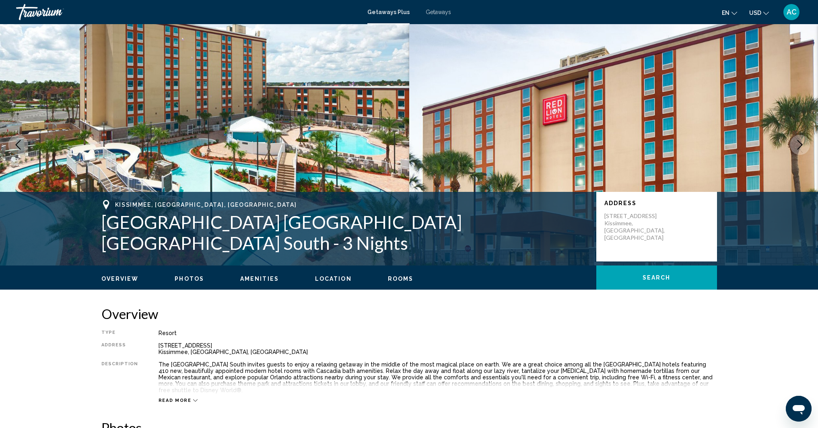
click at [796, 144] on icon "Next image" at bounding box center [800, 145] width 10 height 10
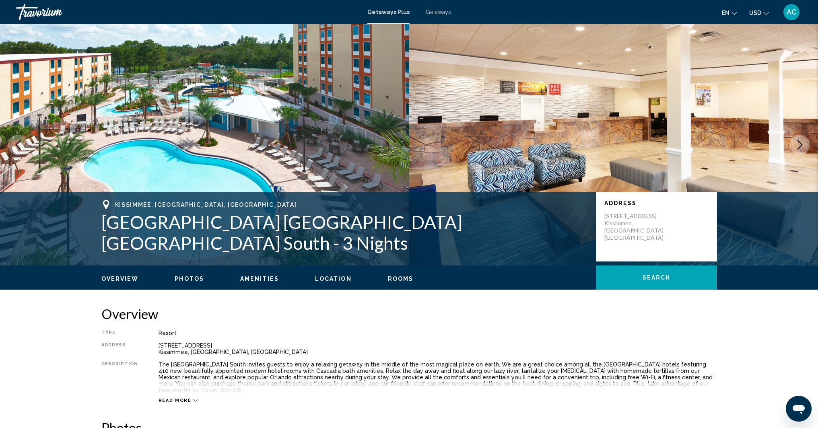
click at [796, 144] on icon "Next image" at bounding box center [800, 145] width 10 height 10
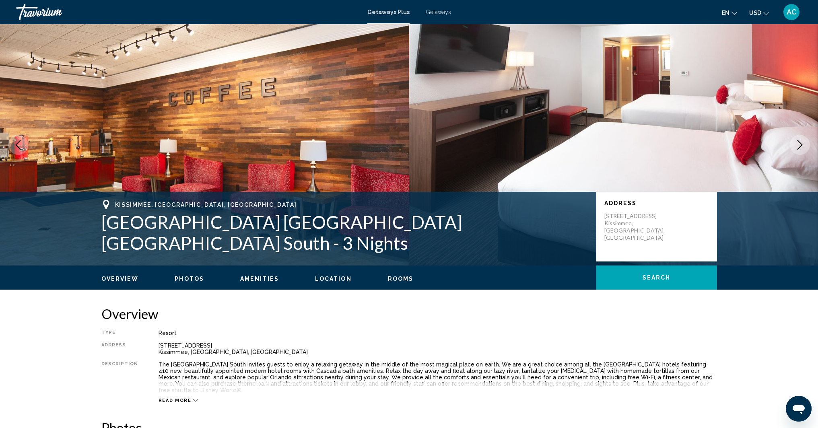
click at [796, 144] on icon "Next image" at bounding box center [800, 145] width 10 height 10
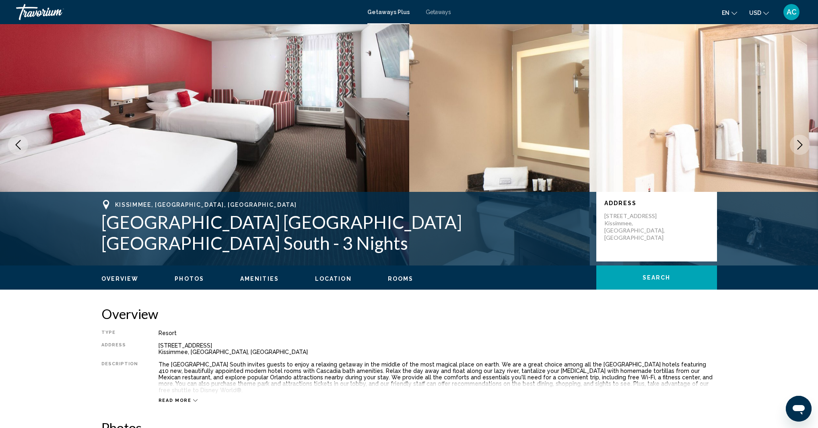
click at [796, 144] on icon "Next image" at bounding box center [800, 145] width 10 height 10
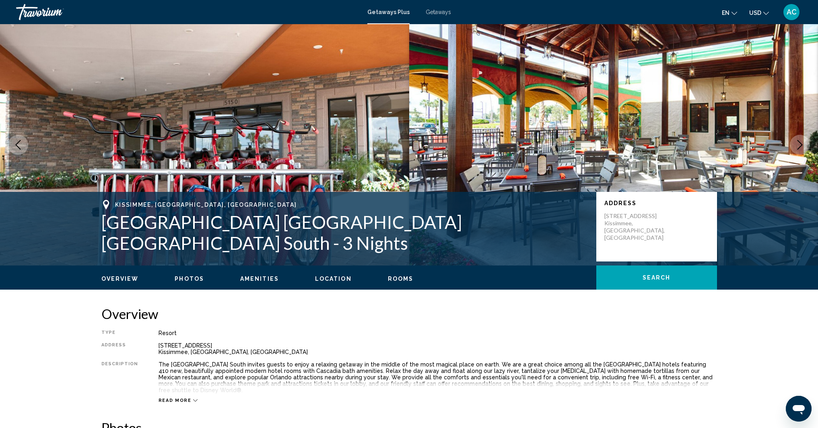
click at [796, 144] on icon "Next image" at bounding box center [800, 145] width 10 height 10
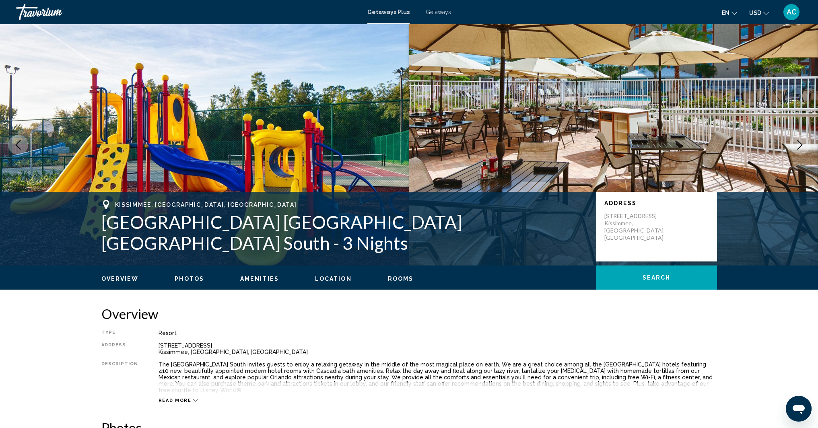
click at [802, 148] on icon "Next image" at bounding box center [800, 145] width 10 height 10
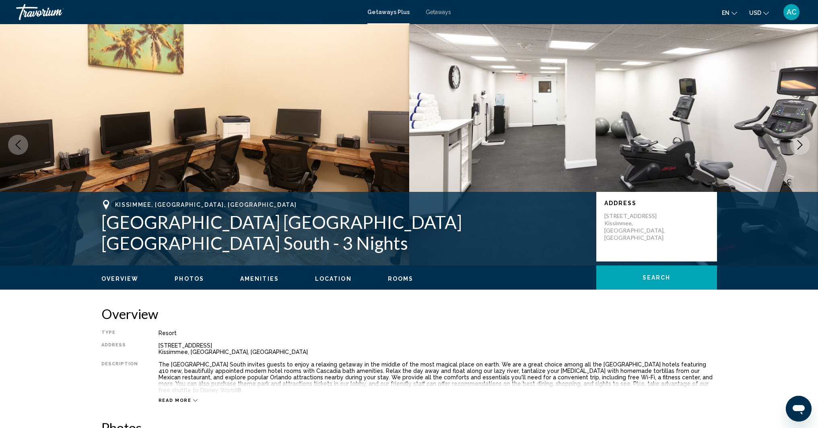
click at [800, 145] on icon "Next image" at bounding box center [800, 145] width 10 height 10
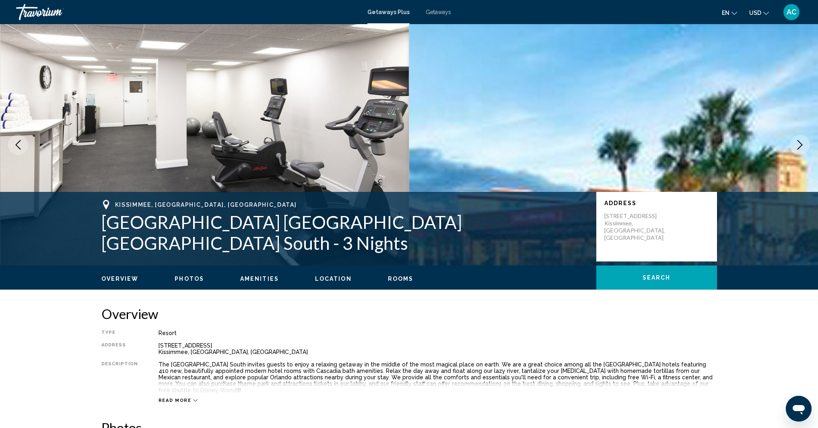
click at [802, 146] on icon "Next image" at bounding box center [800, 145] width 10 height 10
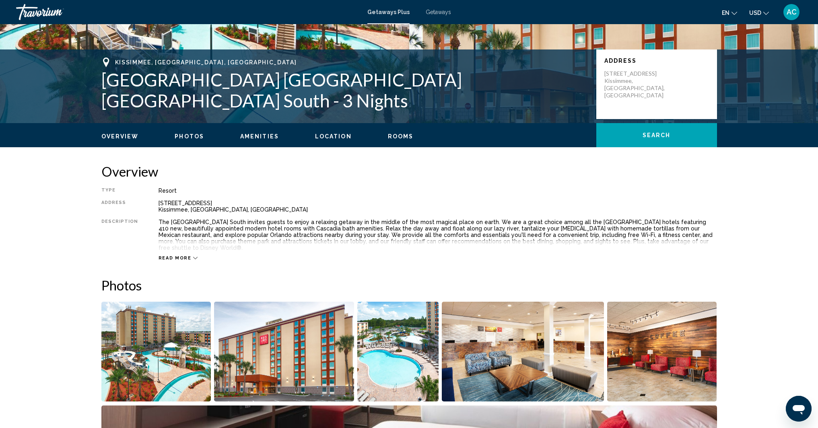
scroll to position [143, 0]
click at [193, 256] on icon "Main content" at bounding box center [195, 258] width 4 height 4
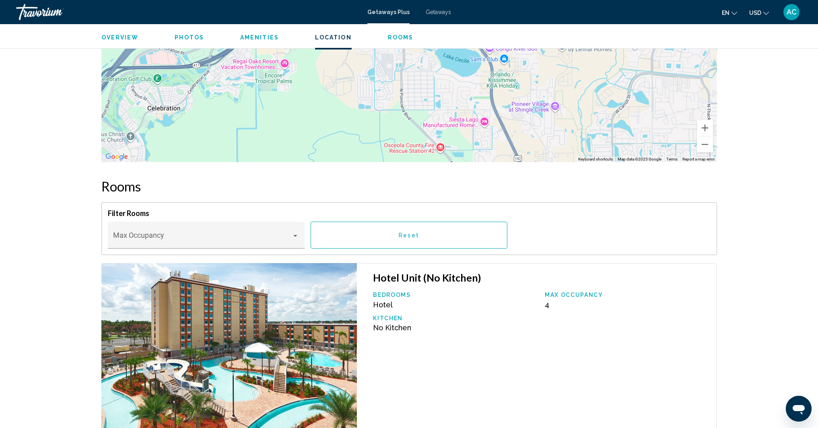
scroll to position [1157, 0]
